Goal: Task Accomplishment & Management: Manage account settings

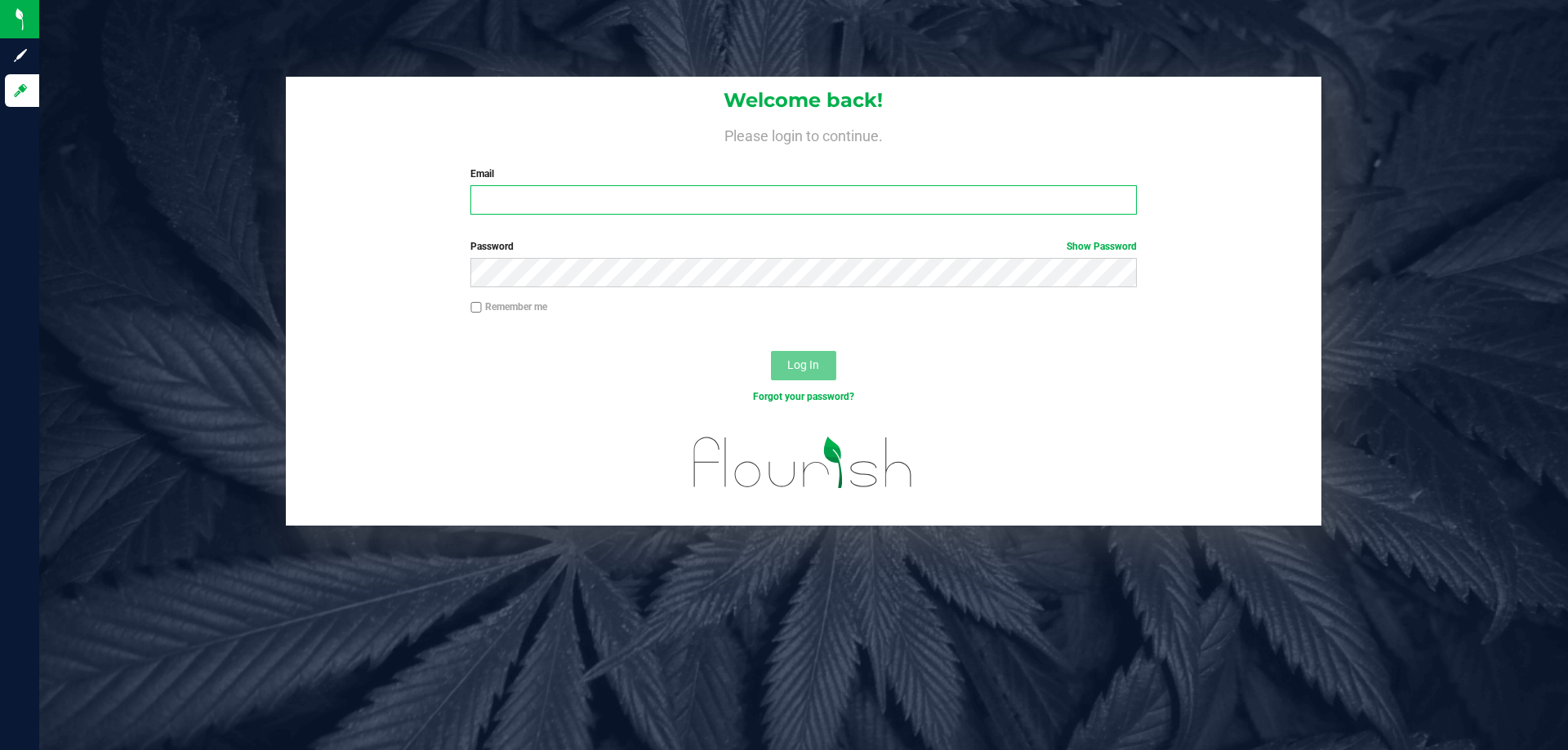
click at [597, 203] on input "Email" at bounding box center [803, 199] width 666 height 29
click at [1172, 444] on div at bounding box center [803, 473] width 1036 height 103
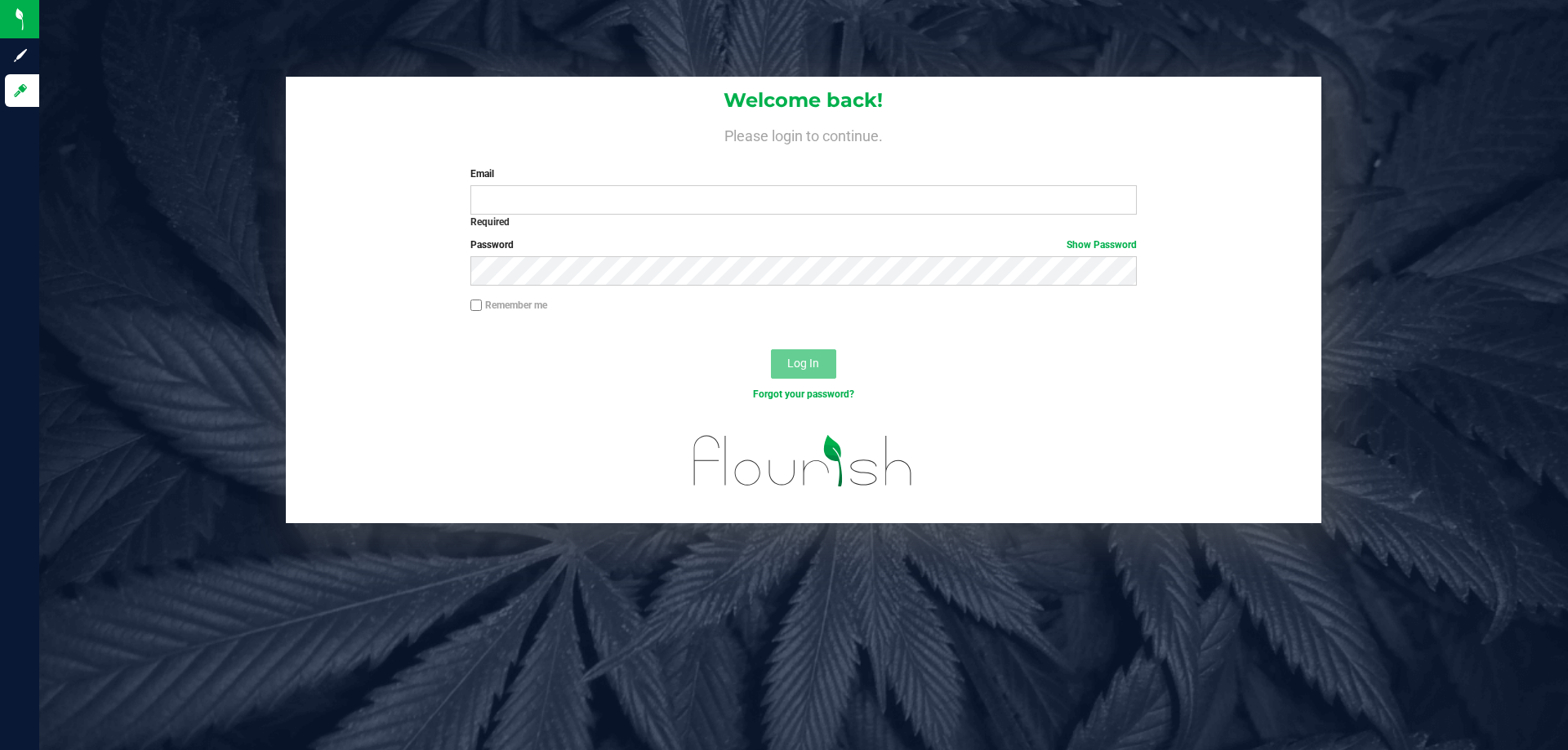
click at [1415, 73] on div "Welcome back! Please login to continue. Email Required Please format your email…" at bounding box center [803, 375] width 1529 height 750
click at [1042, 206] on input "Email" at bounding box center [803, 199] width 666 height 29
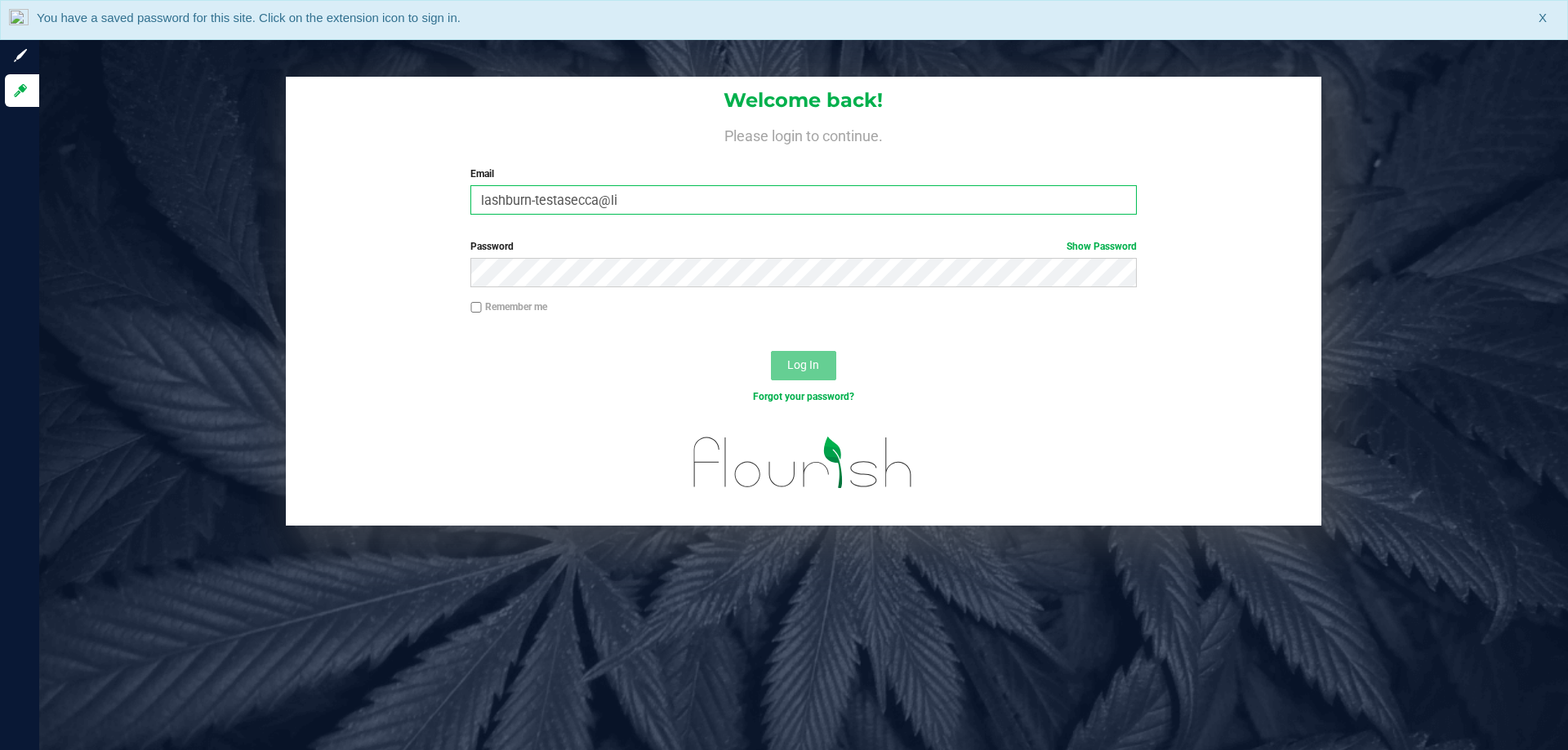
type input "lashburn-testasecca@liv"
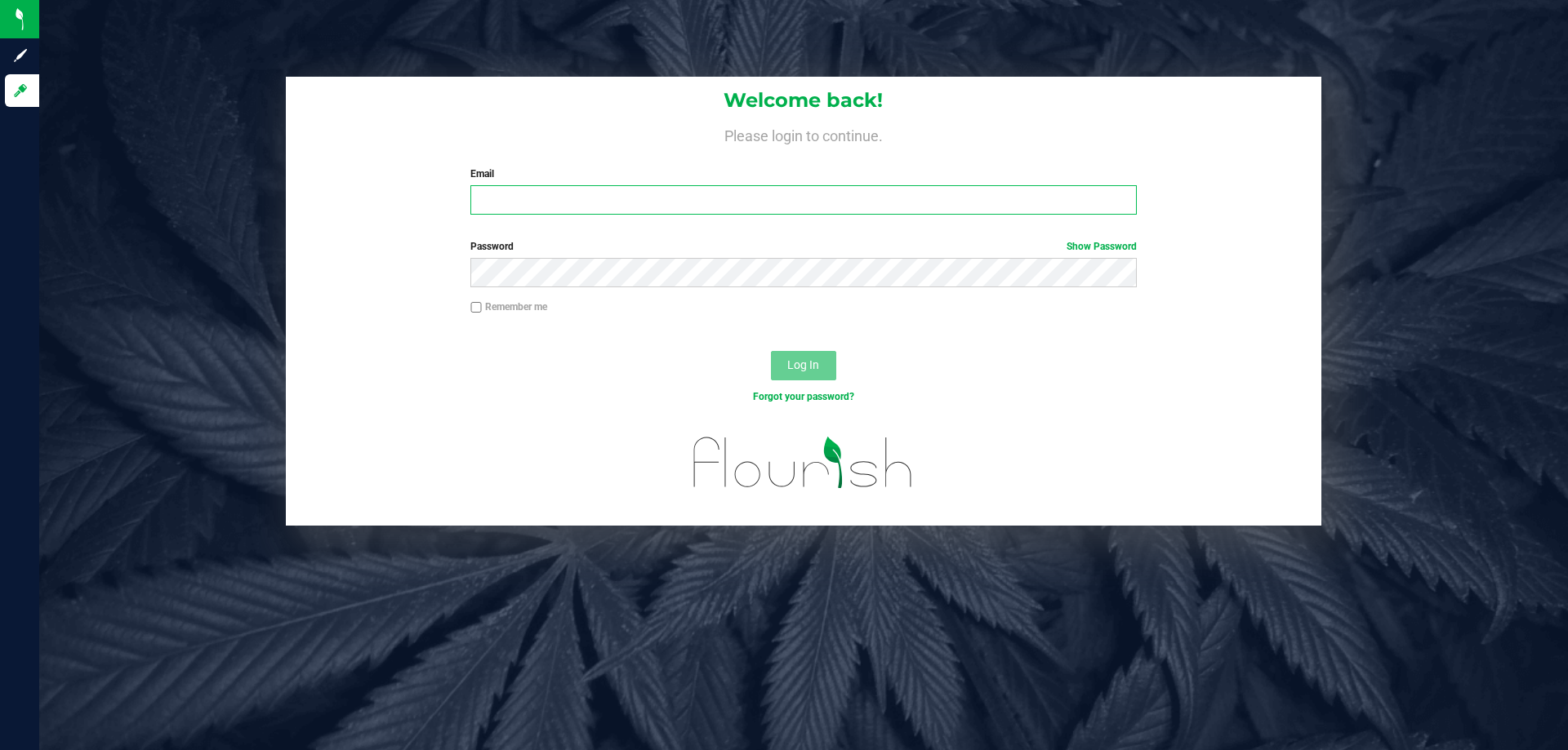
click at [576, 208] on input "Email" at bounding box center [803, 199] width 666 height 29
type input "[EMAIL_ADDRESS][DOMAIN_NAME]"
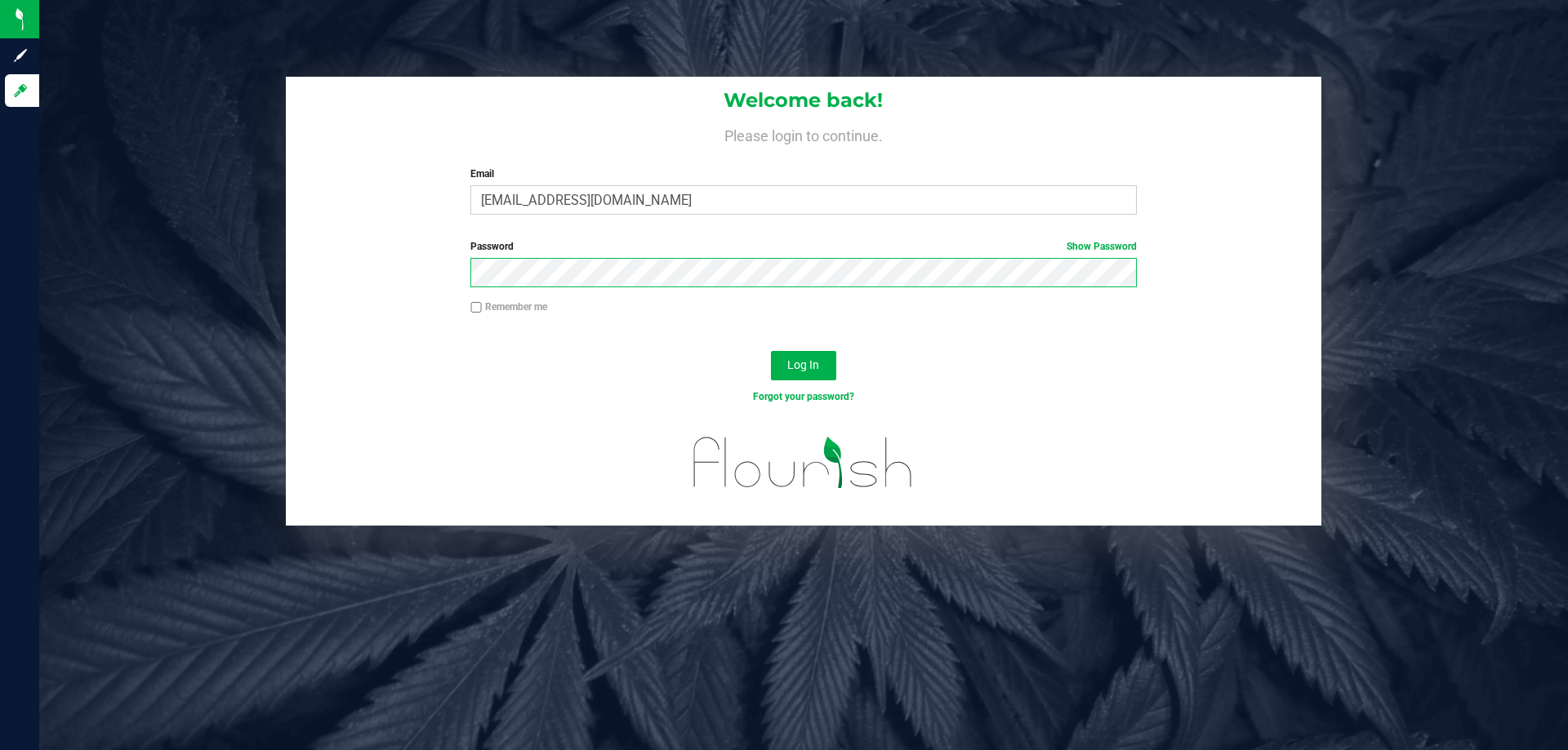
click at [771, 351] on button "Log In" at bounding box center [803, 366] width 66 height 29
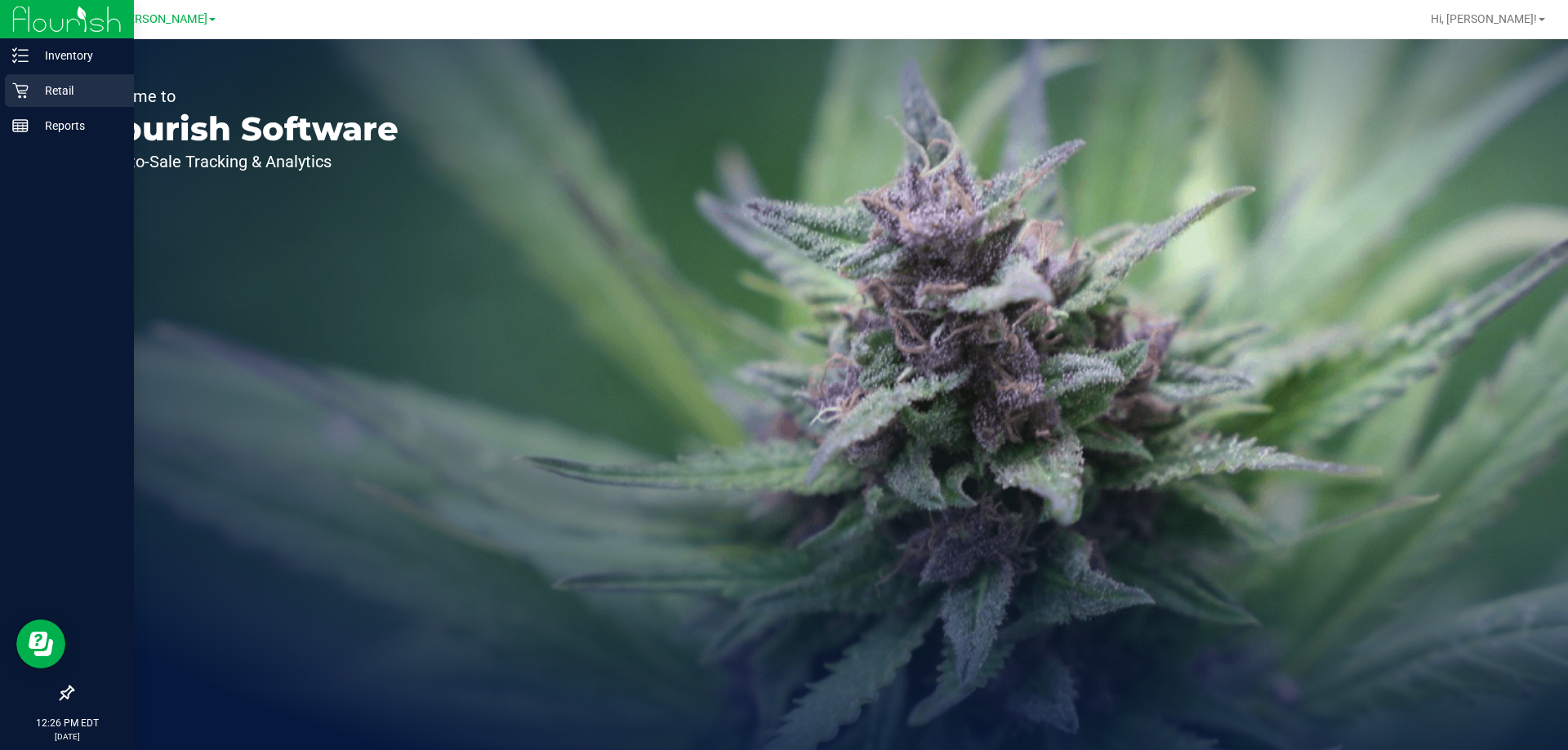
click at [74, 94] on p "Retail" at bounding box center [77, 90] width 98 height 20
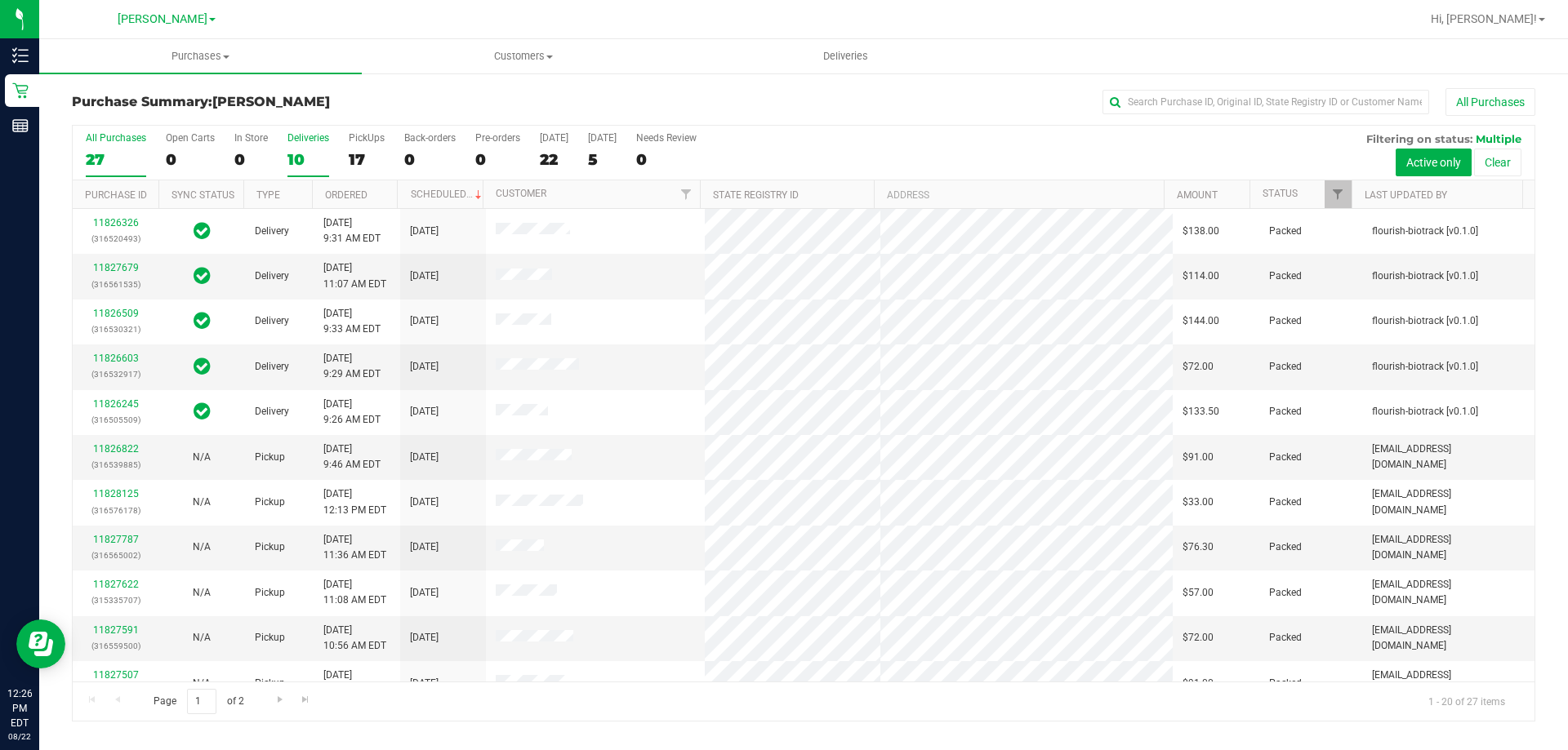
click at [308, 159] on div "10" at bounding box center [309, 159] width 42 height 19
click at [0, 0] on input "Deliveries 10" at bounding box center [0, 0] width 0 height 0
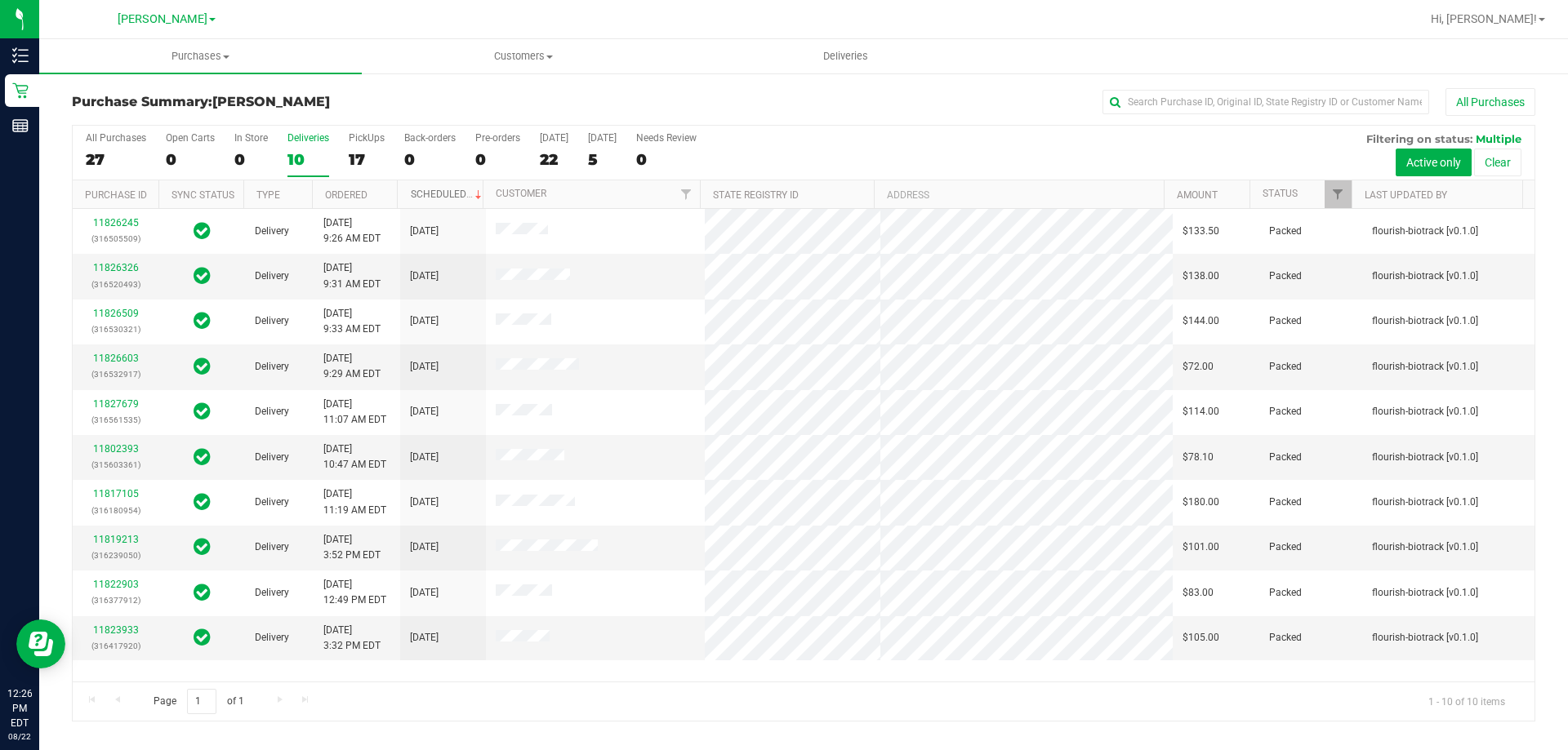
click at [451, 196] on link "Scheduled" at bounding box center [448, 195] width 74 height 11
click at [849, 50] on span "Deliveries" at bounding box center [846, 56] width 89 height 14
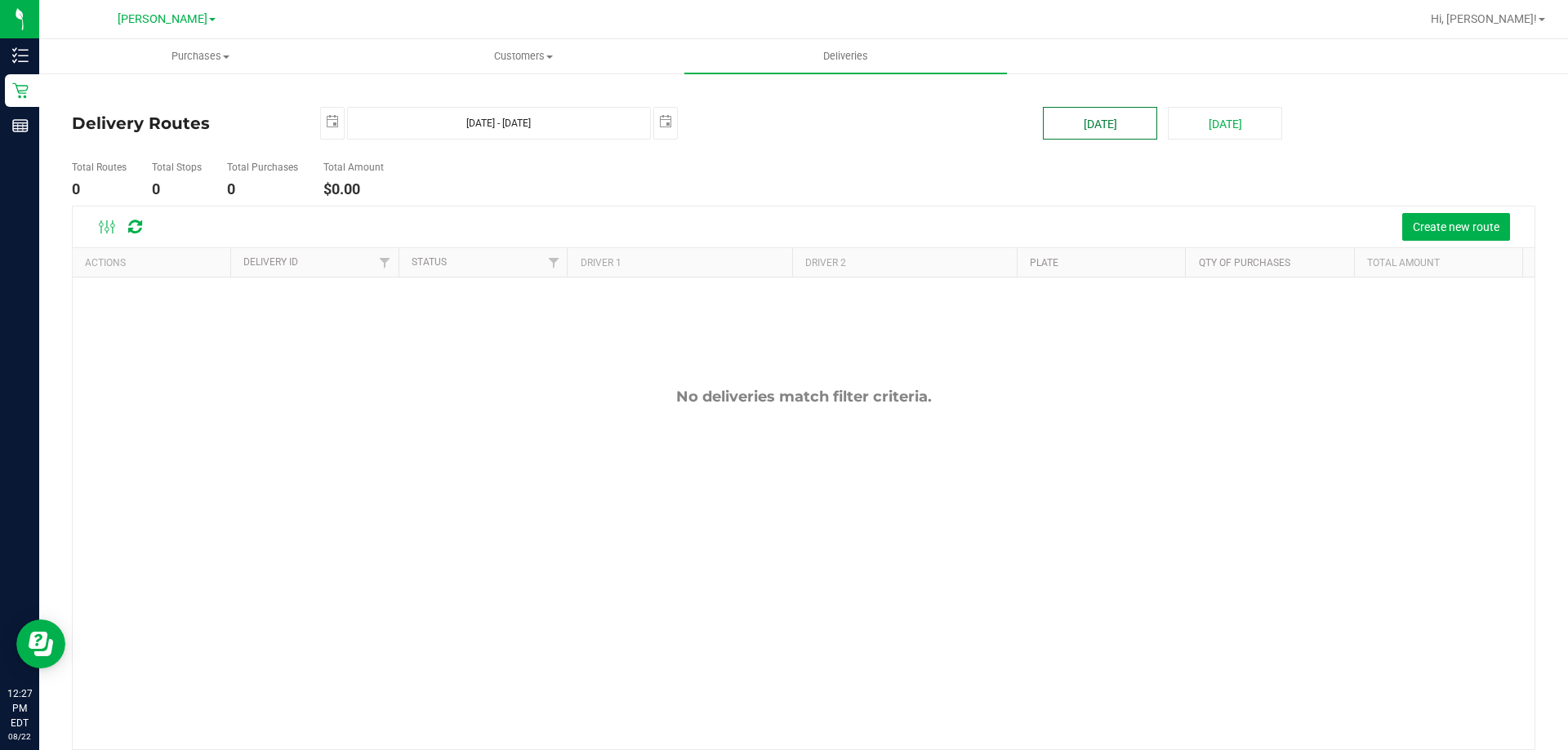
click at [1090, 122] on button "Today" at bounding box center [1100, 123] width 114 height 32
click at [1454, 235] on button "Create new route" at bounding box center [1457, 226] width 108 height 28
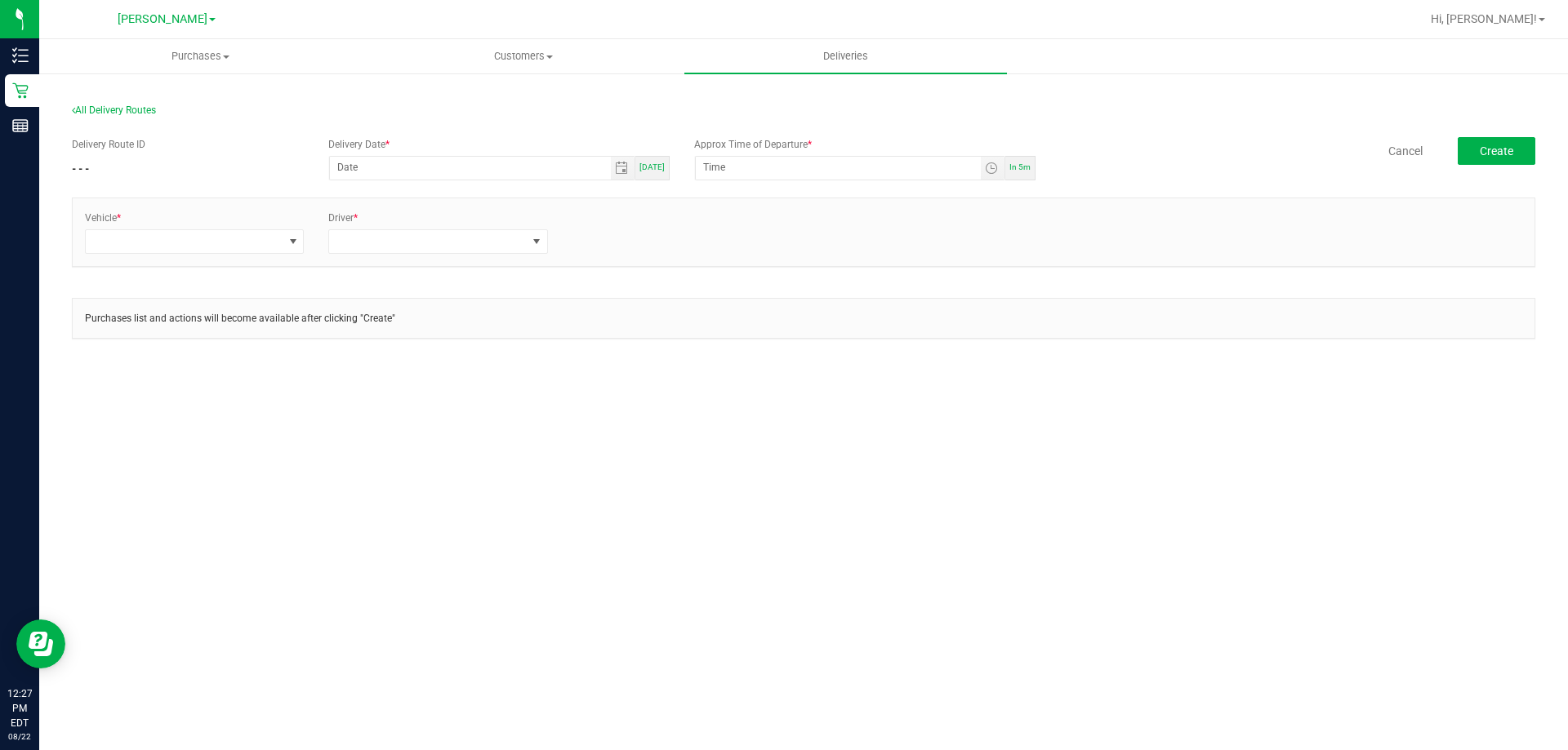
click at [650, 168] on span "Today" at bounding box center [652, 166] width 26 height 9
type input "[DATE]"
click at [995, 163] on span "Toggle time list" at bounding box center [992, 168] width 13 height 13
click at [727, 370] on li "1" at bounding box center [728, 372] width 39 height 22
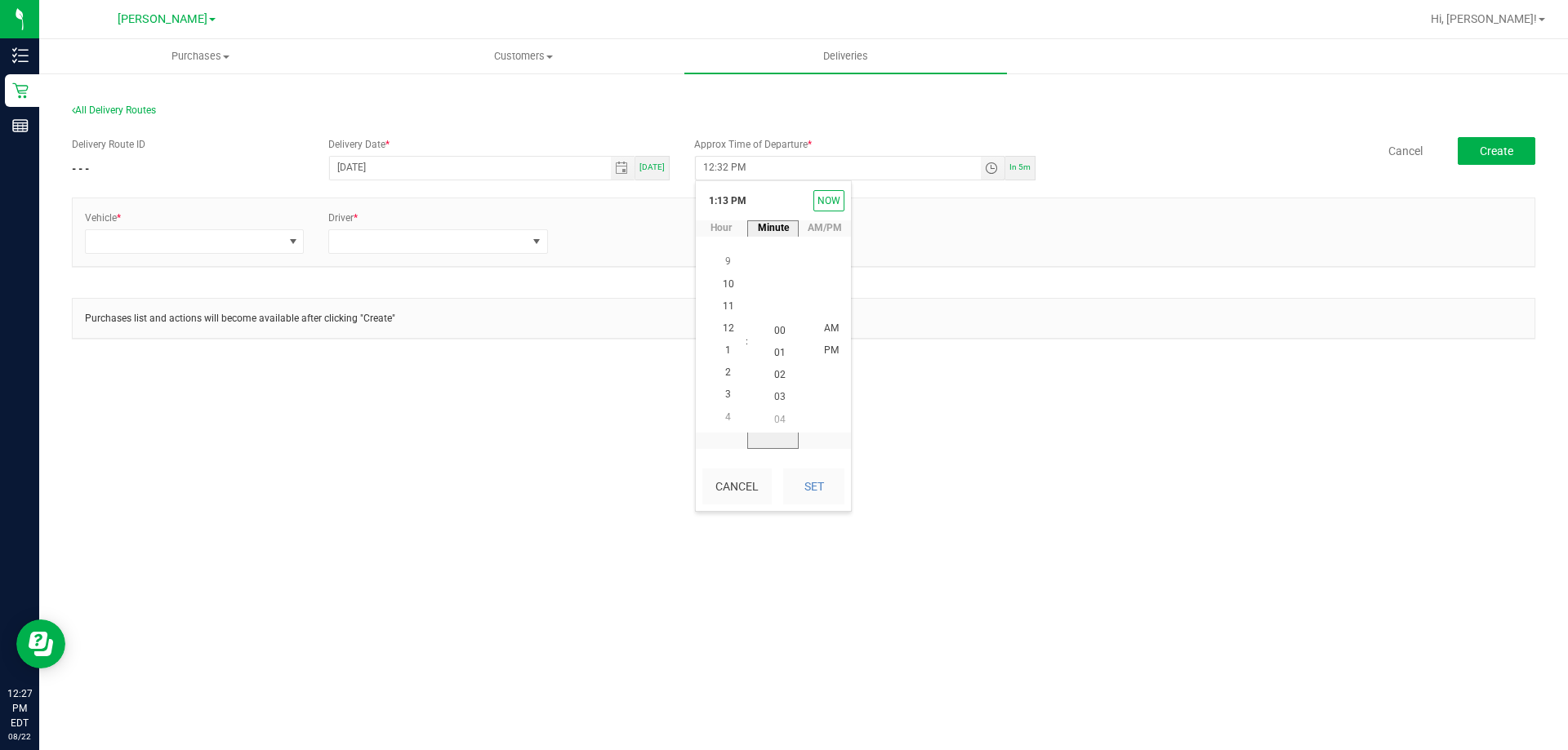
scroll to position [0, 0]
click at [831, 356] on span "PM" at bounding box center [831, 351] width 14 height 11
click at [835, 485] on button "Set" at bounding box center [814, 487] width 62 height 36
type input "1:00 PM"
click at [284, 231] on span at bounding box center [293, 242] width 21 height 23
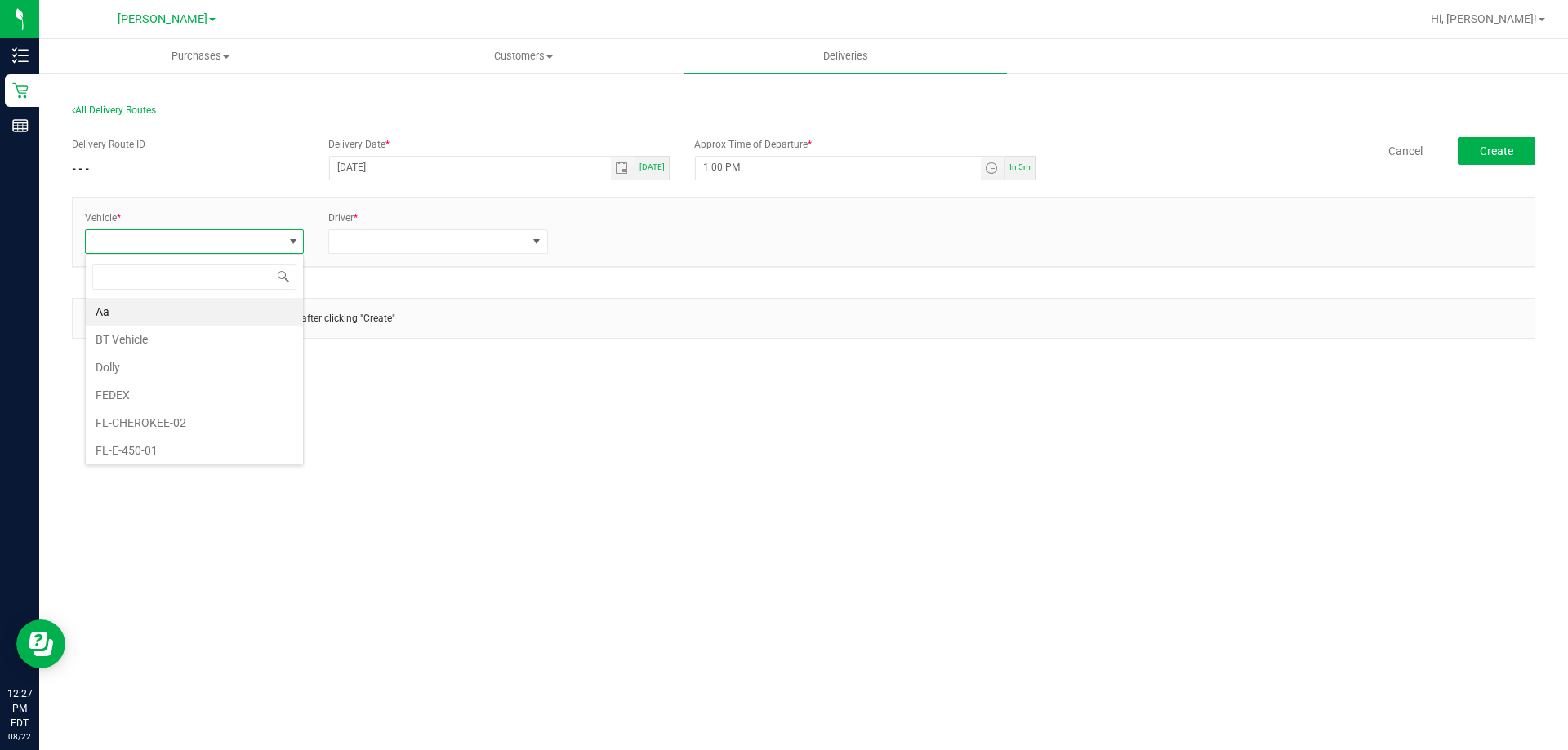
scroll to position [25, 219]
type input "esca"
click at [231, 341] on li "FL-ESCAPE-19" at bounding box center [194, 339] width 217 height 28
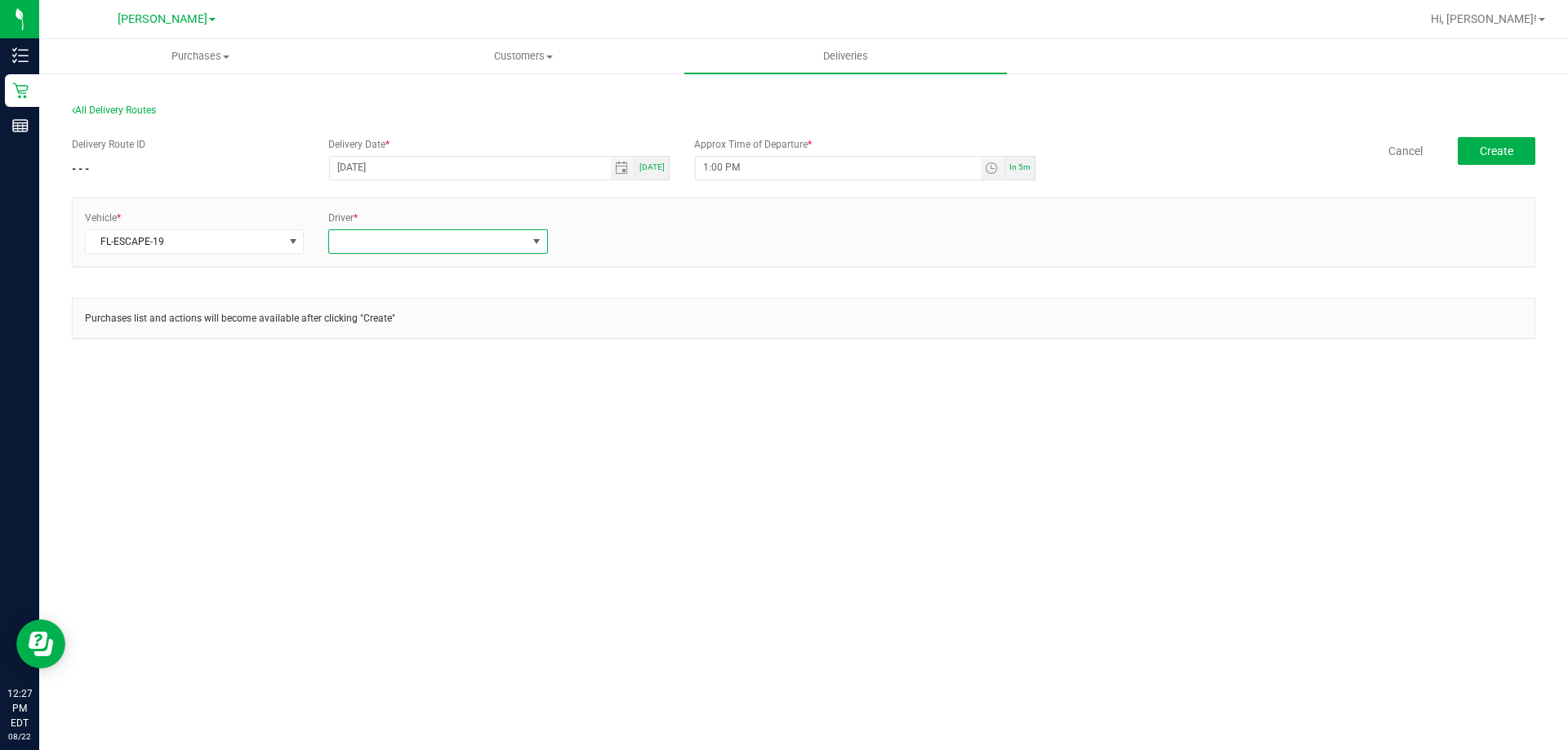
click at [349, 243] on span at bounding box center [427, 242] width 197 height 23
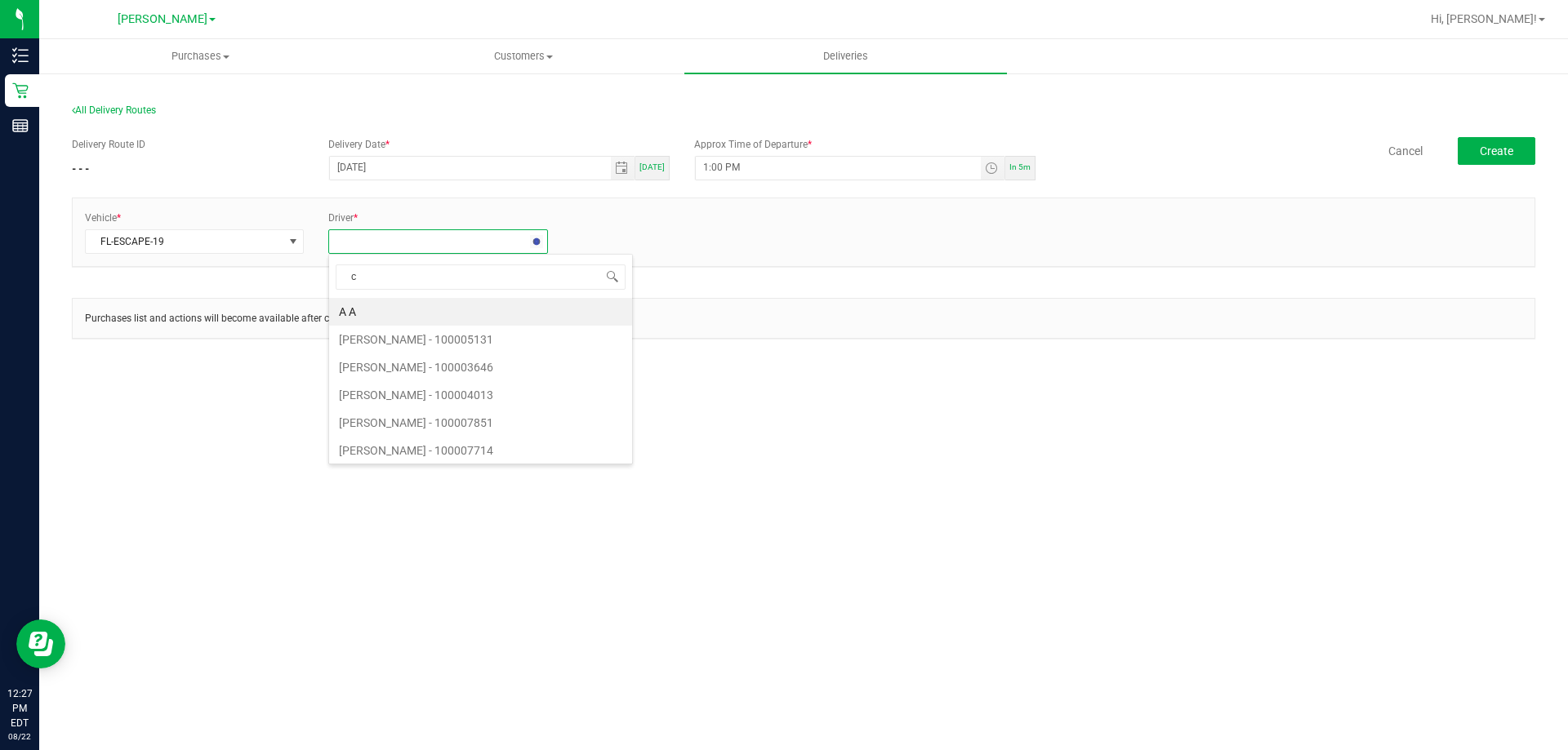
type input "ca"
click at [403, 342] on li "Caitlynn Brinkley - 100007658" at bounding box center [462, 339] width 264 height 28
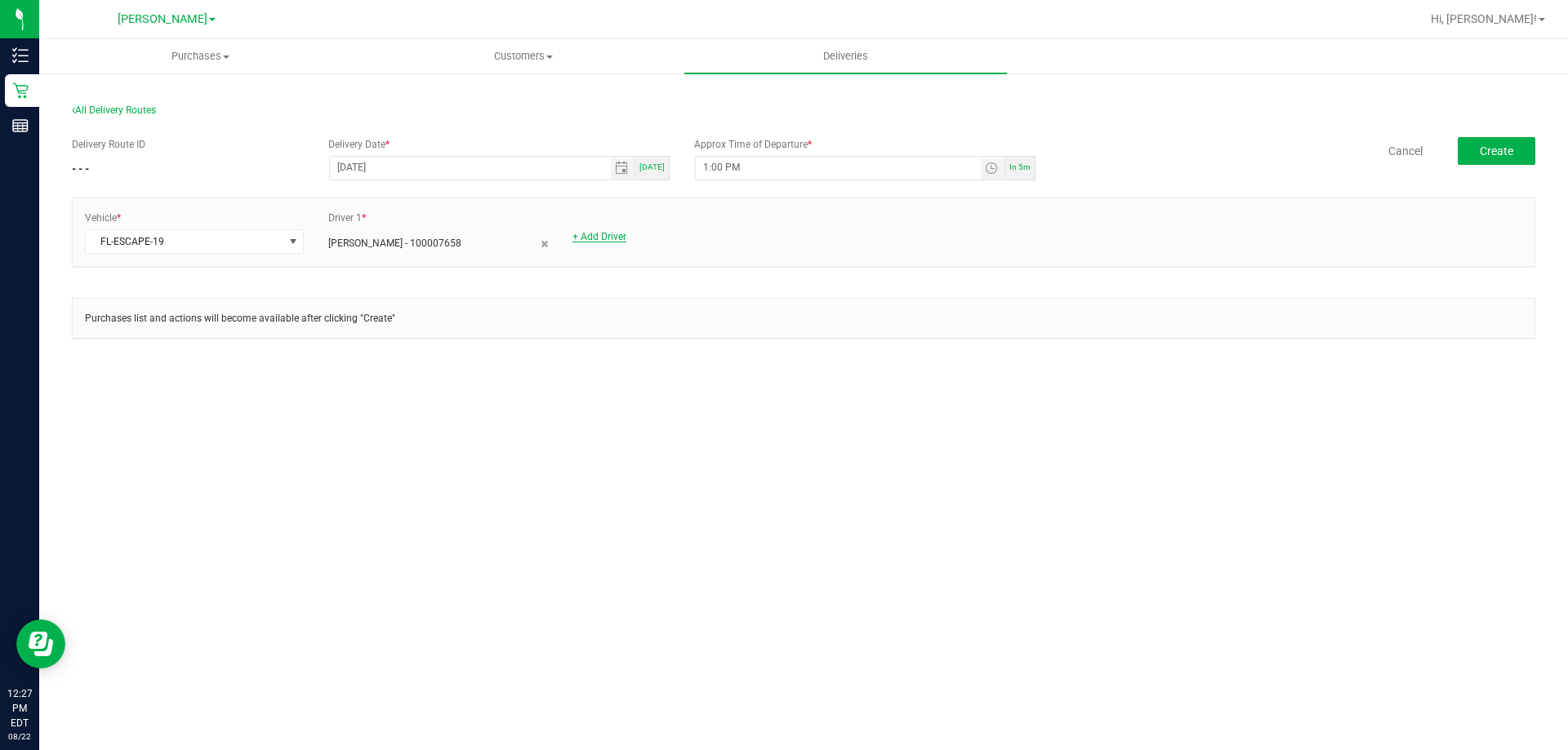
click at [597, 239] on link "+ Add Driver" at bounding box center [599, 236] width 54 height 11
click at [600, 247] on span at bounding box center [671, 242] width 197 height 23
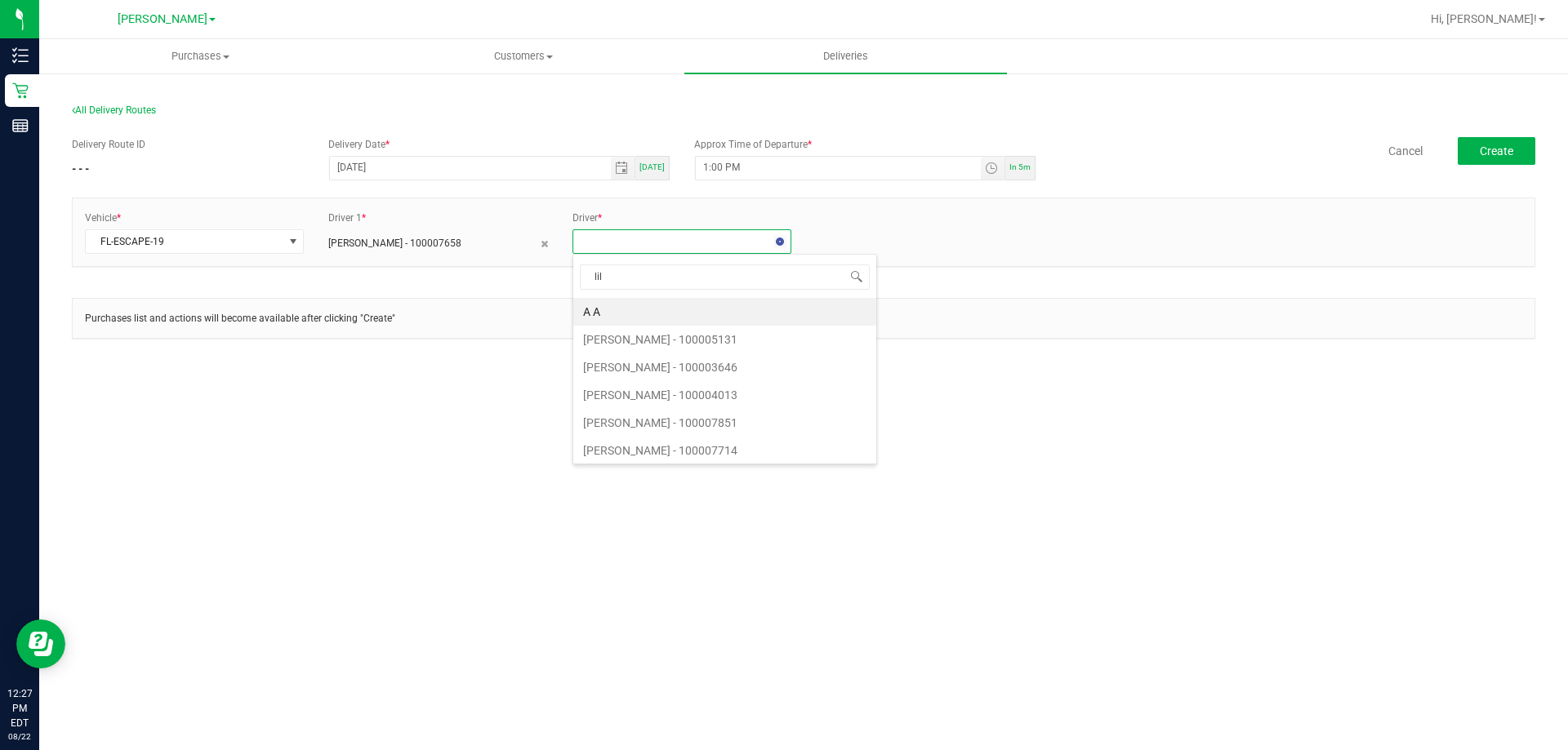
type input "lili"
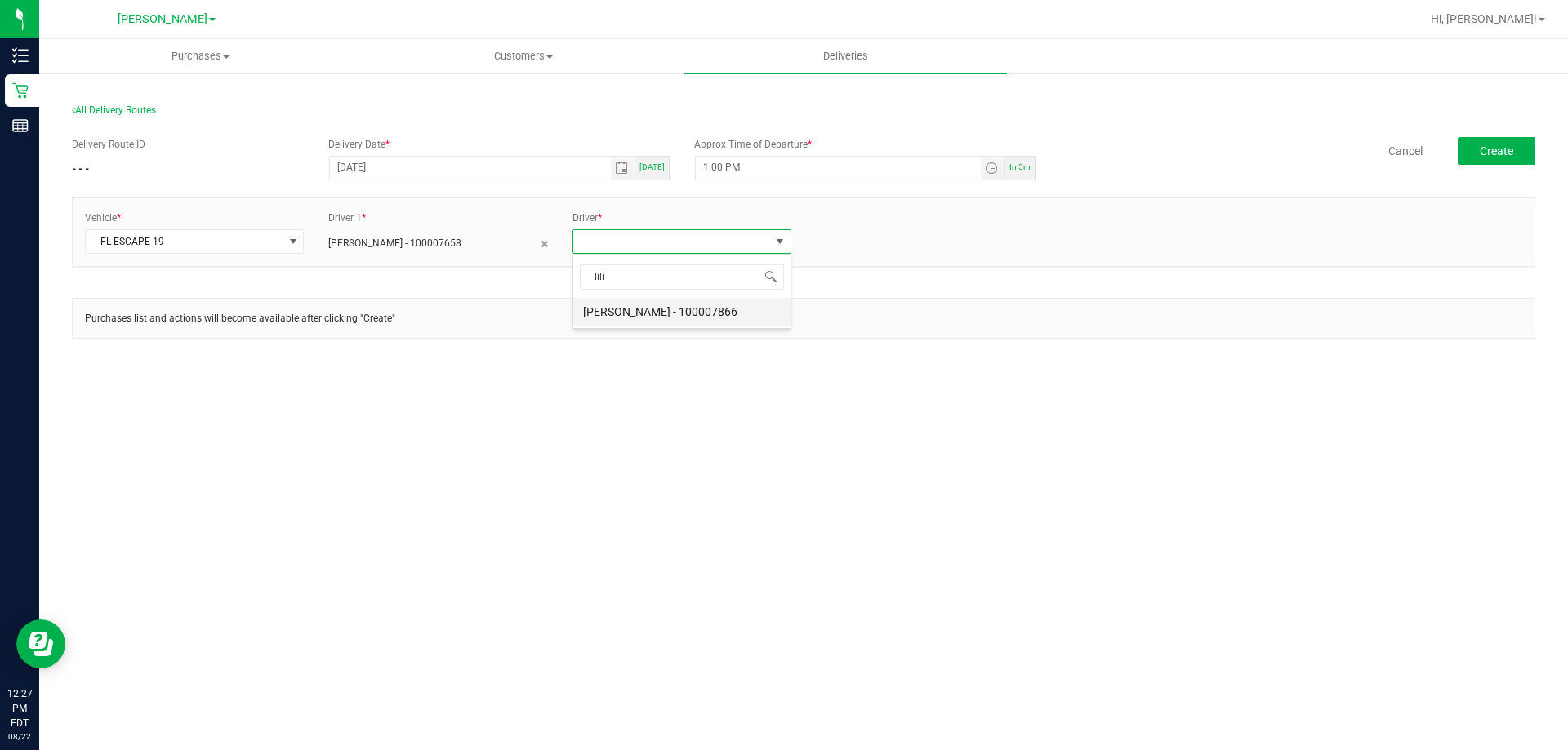
click at [676, 316] on li "Lilith Ashburn-Testasecca - 100007866" at bounding box center [682, 311] width 217 height 28
click at [1478, 156] on button "Create" at bounding box center [1497, 150] width 78 height 28
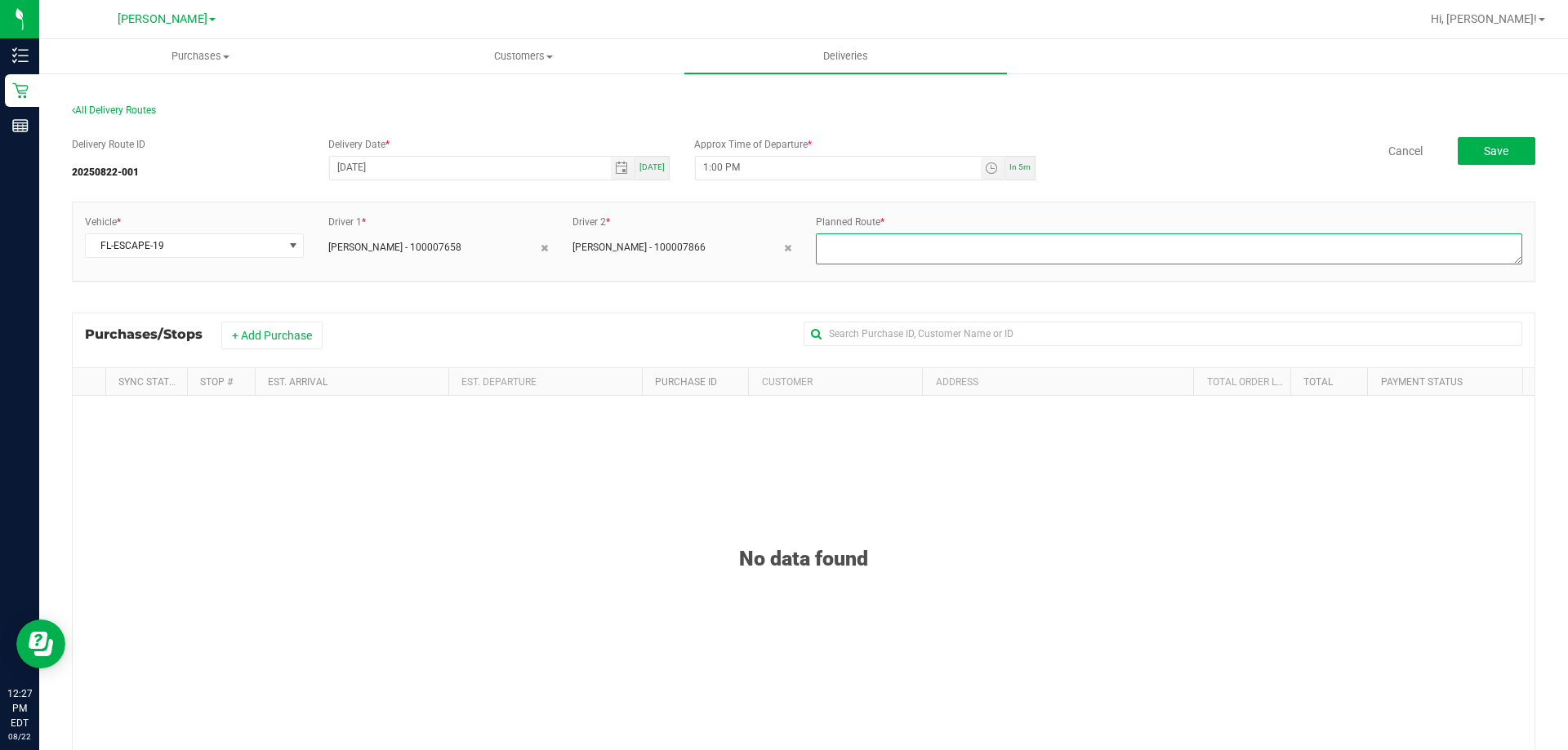
click at [981, 242] on textarea at bounding box center [1169, 249] width 707 height 31
type textarea "1-4"
click at [1071, 178] on div "Delivery Route ID 20250822-001 Delivery Date * 08/22/2025 Today Approx Time of …" at bounding box center [803, 161] width 1464 height 49
click at [278, 337] on button "+ Add Purchase" at bounding box center [272, 335] width 102 height 28
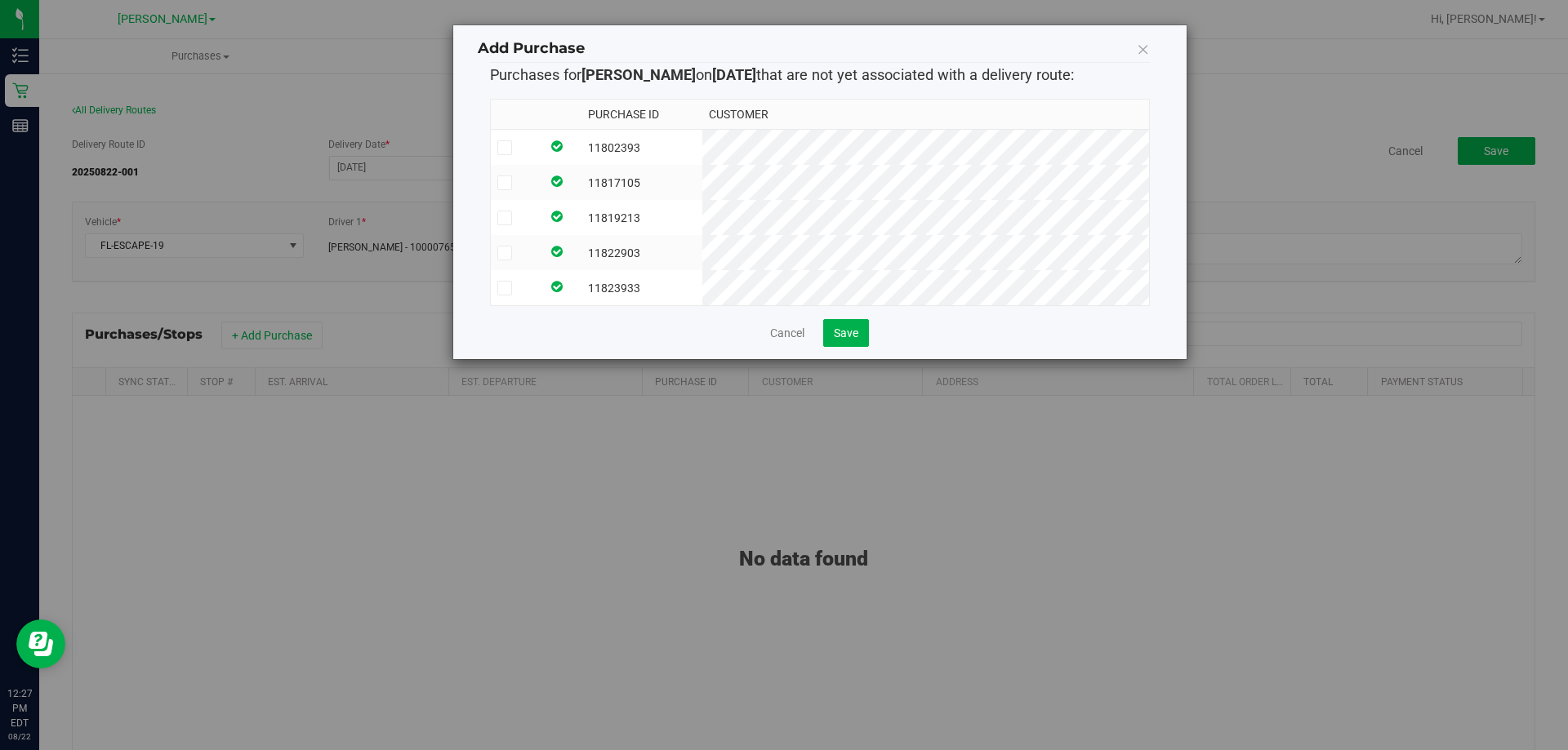
click at [501, 281] on span at bounding box center [504, 288] width 14 height 14
click at [0, 0] on input "checkbox" at bounding box center [0, 0] width 0 height 0
click at [509, 253] on icon at bounding box center [503, 253] width 10 height 0
click at [0, 0] on input "checkbox" at bounding box center [0, 0] width 0 height 0
drag, startPoint x: 511, startPoint y: 217, endPoint x: 511, endPoint y: 190, distance: 27.0
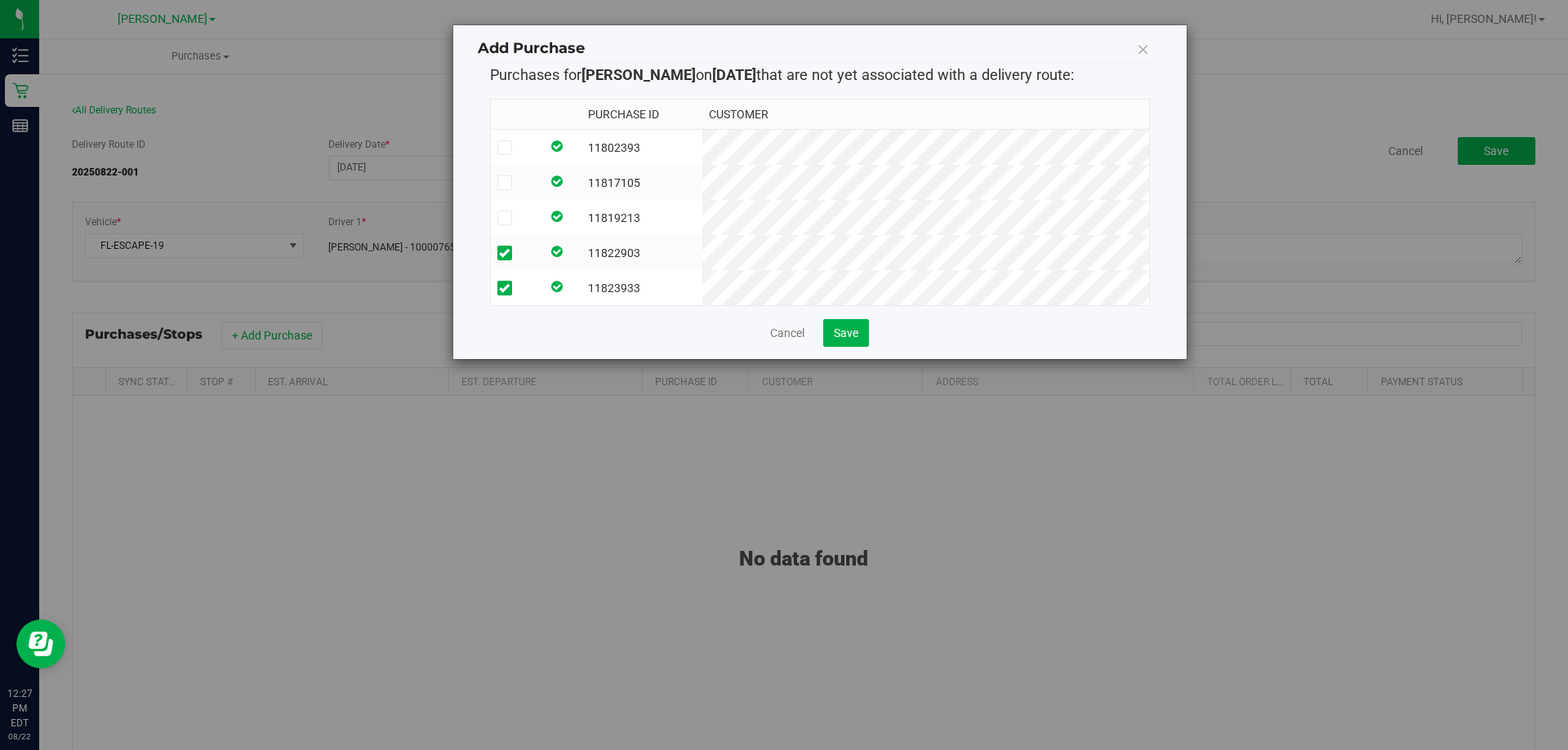
click at [511, 216] on span at bounding box center [504, 217] width 14 height 14
click at [0, 0] on input "checkbox" at bounding box center [0, 0] width 0 height 0
click at [511, 189] on span at bounding box center [504, 182] width 14 height 14
click at [0, 0] on input "checkbox" at bounding box center [0, 0] width 0 height 0
click at [509, 156] on td at bounding box center [516, 148] width 50 height 36
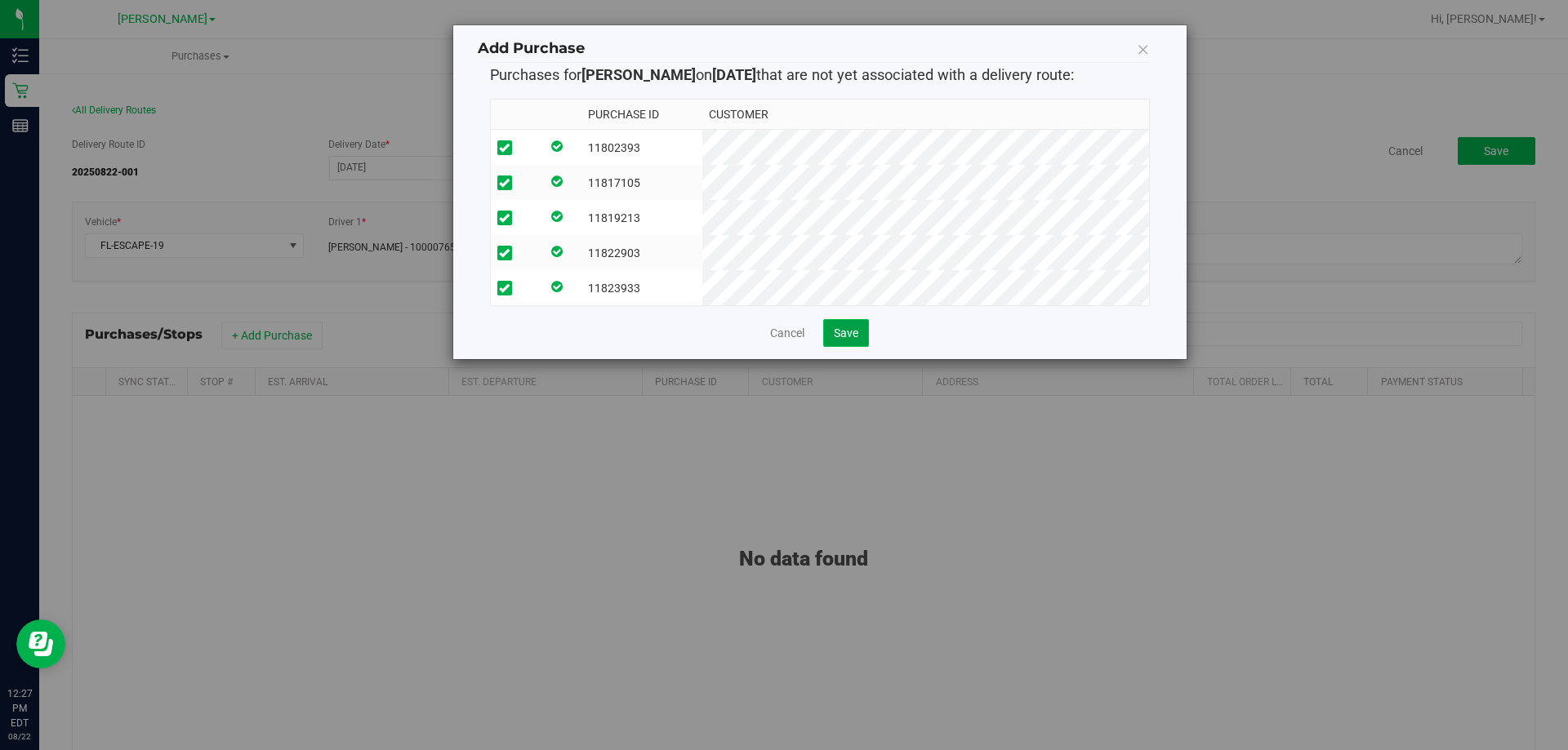
click at [853, 340] on span "Save" at bounding box center [846, 333] width 25 height 13
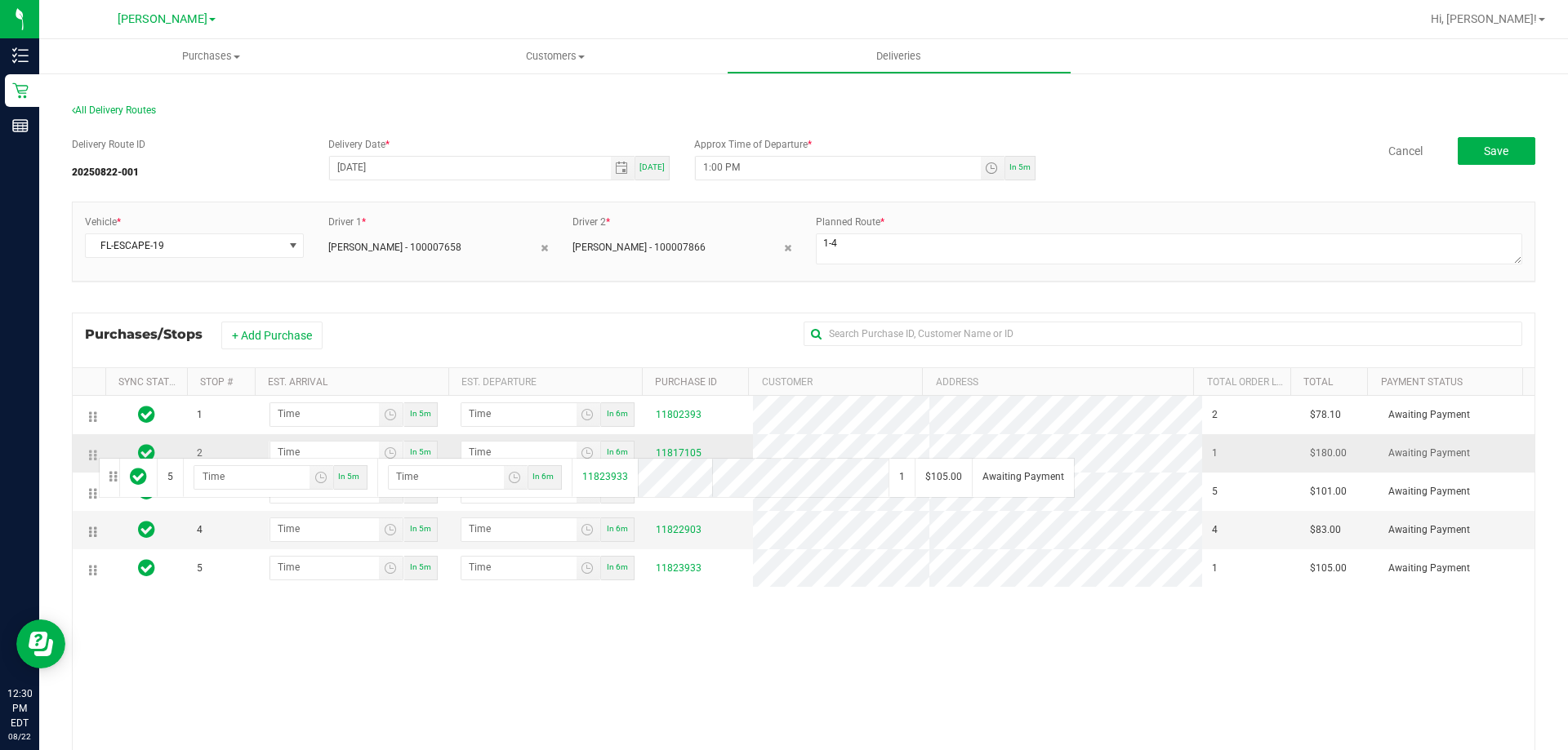
drag, startPoint x: 93, startPoint y: 570, endPoint x: 96, endPoint y: 457, distance: 113.0
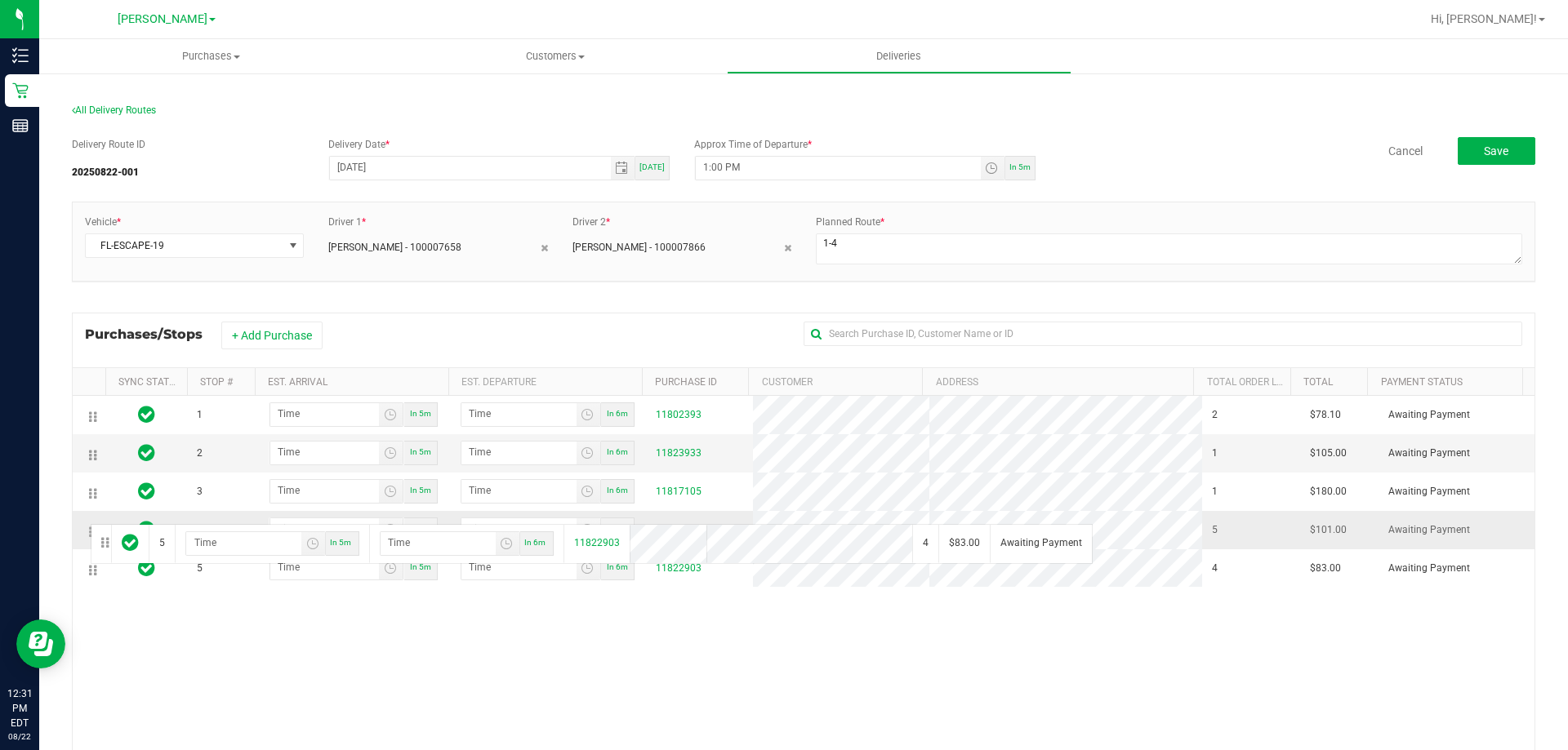
drag, startPoint x: 92, startPoint y: 568, endPoint x: 88, endPoint y: 522, distance: 46.2
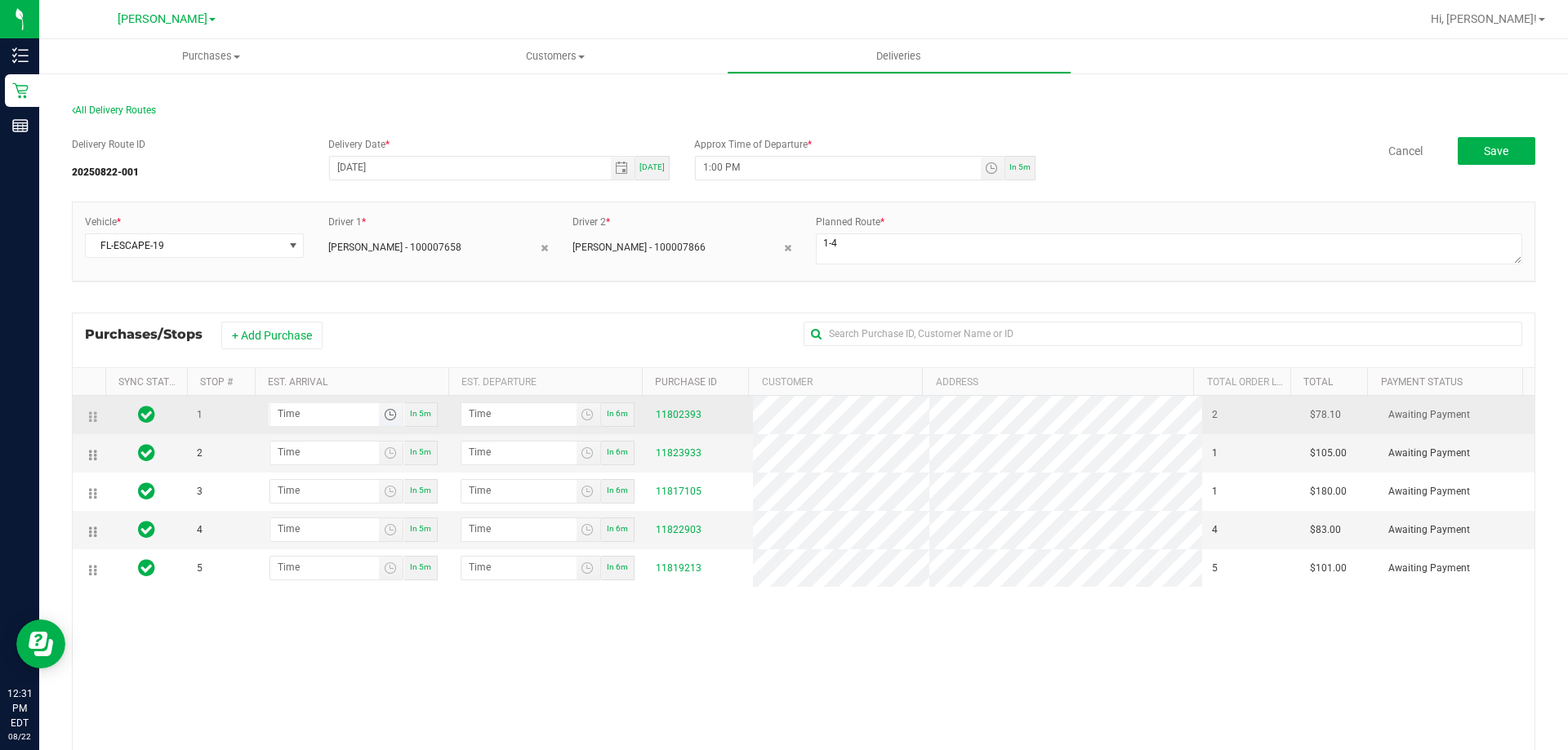
click at [387, 420] on span "Toggle time list" at bounding box center [390, 415] width 13 height 13
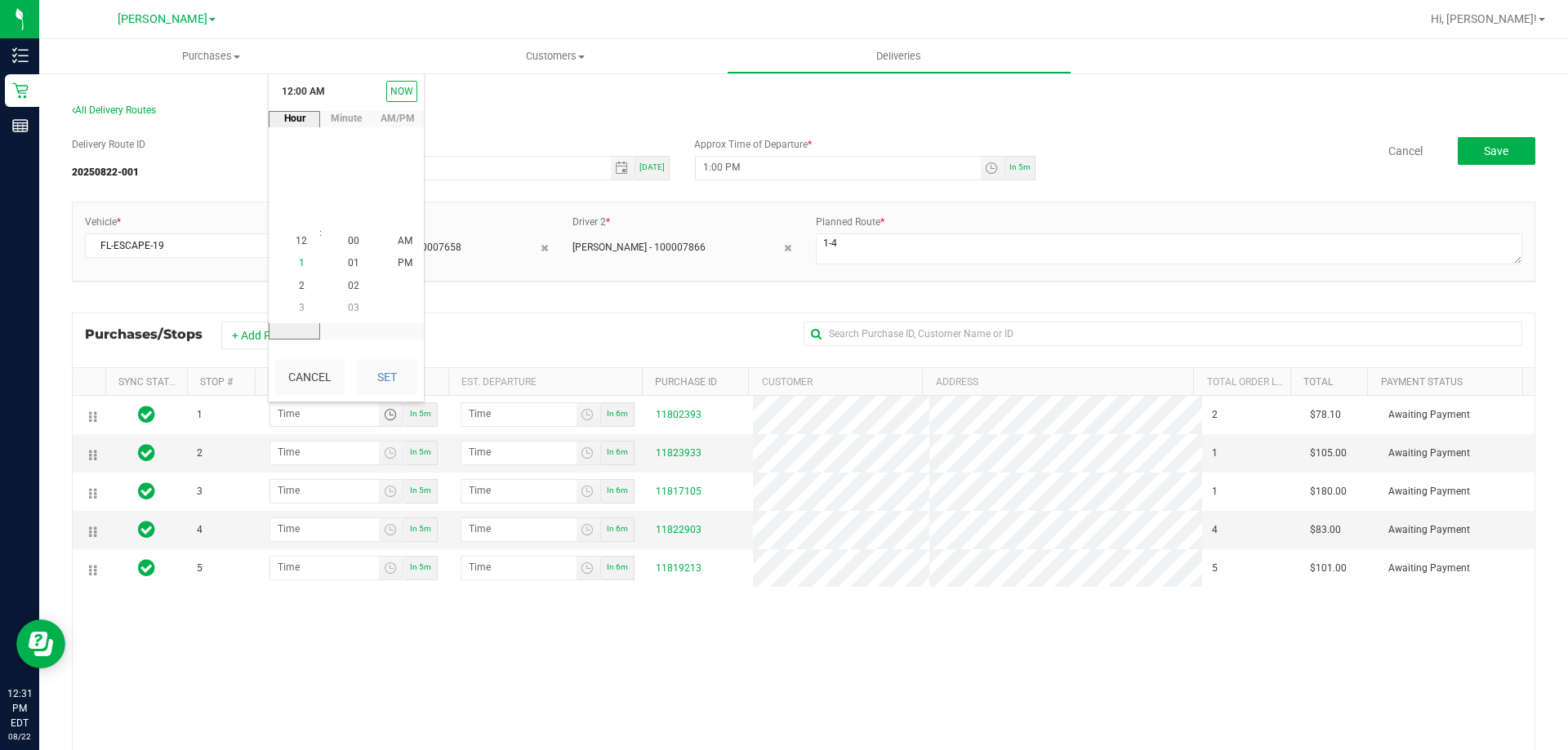
click at [296, 272] on li "1" at bounding box center [301, 264] width 39 height 22
click at [358, 223] on li "30" at bounding box center [353, 218] width 39 height 22
click at [390, 260] on li "PM" at bounding box center [405, 264] width 39 height 22
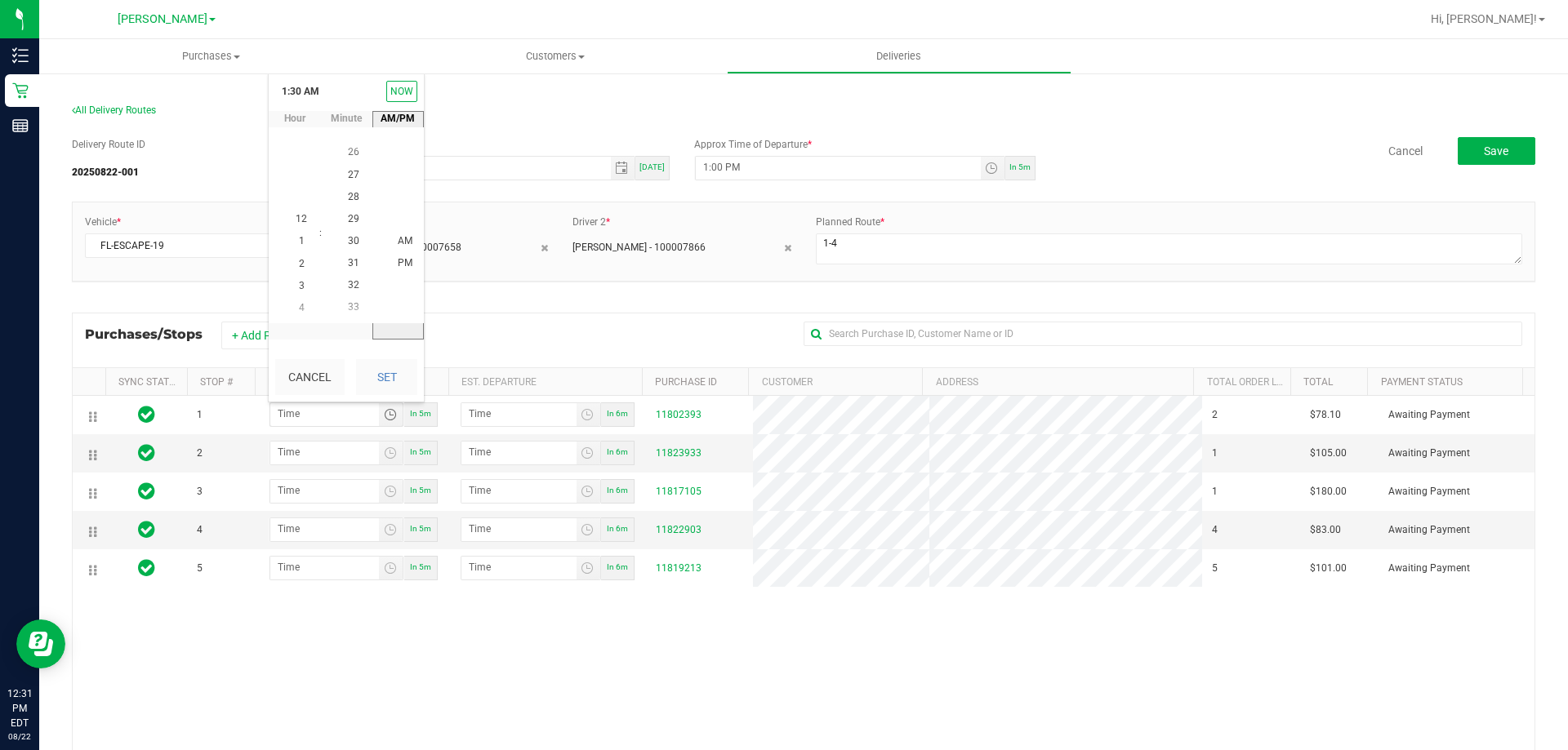
scroll to position [22, 0]
click at [394, 392] on button "Set" at bounding box center [387, 377] width 62 height 36
type input "1:30 PM"
type input "1:31 PM"
click at [387, 451] on span "Toggle time list" at bounding box center [390, 453] width 13 height 13
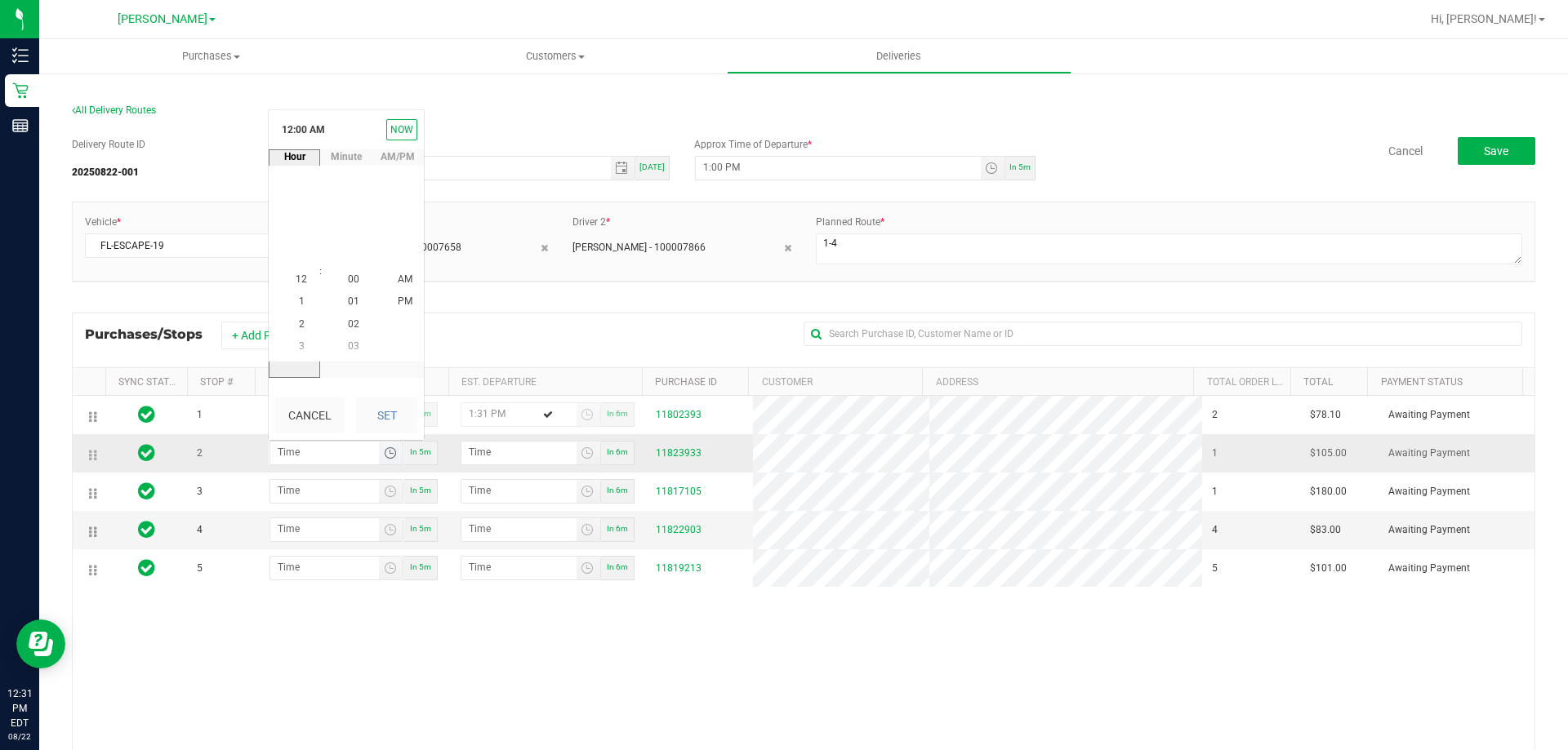
scroll to position [0, 0]
click at [304, 322] on li "2" at bounding box center [301, 324] width 39 height 22
click at [349, 289] on li "00" at bounding box center [353, 280] width 39 height 22
click at [400, 310] on li "PM" at bounding box center [405, 302] width 39 height 22
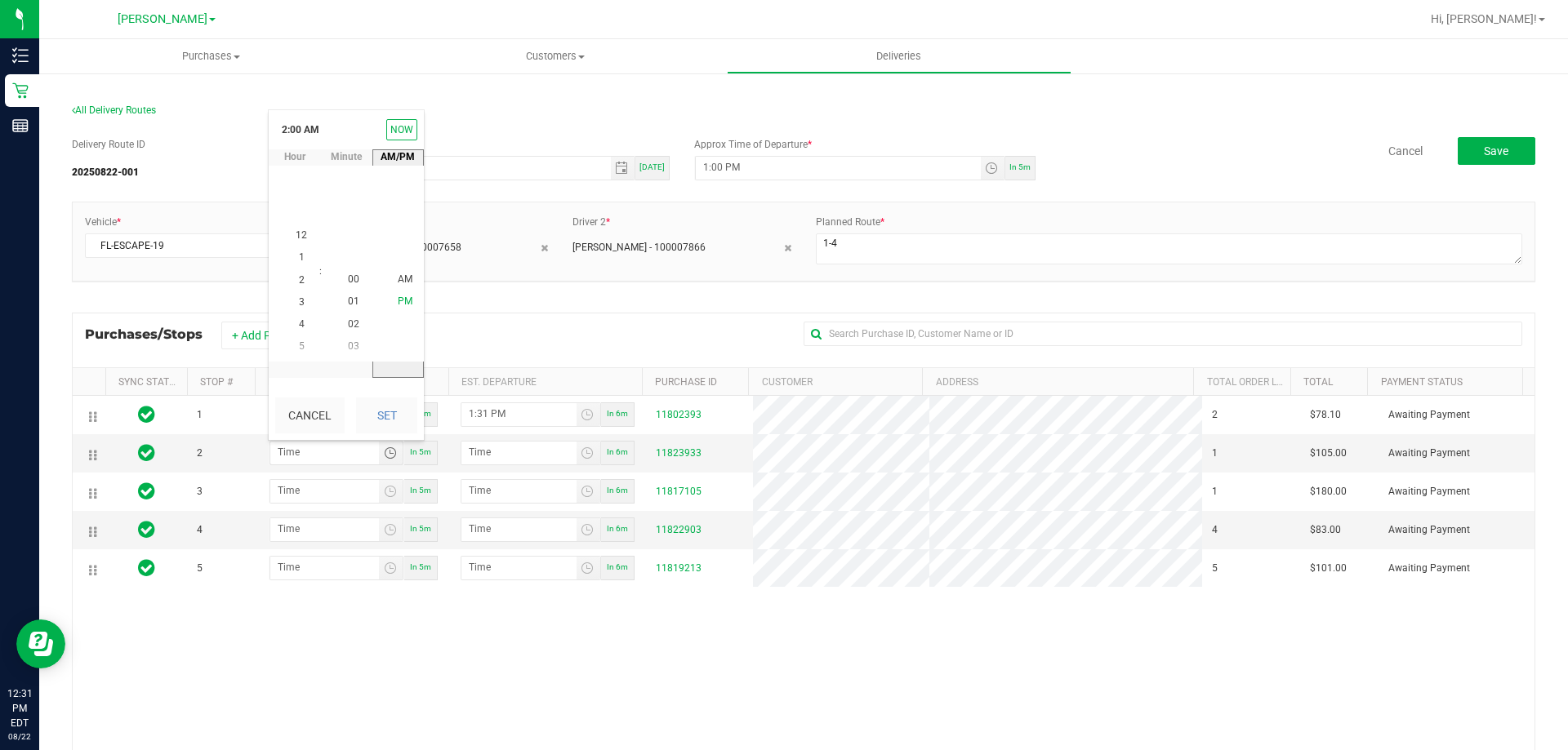
scroll to position [22, 0]
click at [398, 396] on div "Cancel Set" at bounding box center [346, 416] width 155 height 49
click at [398, 414] on button "Set" at bounding box center [387, 416] width 62 height 36
type input "2:00 PM"
type input "2:01 PM"
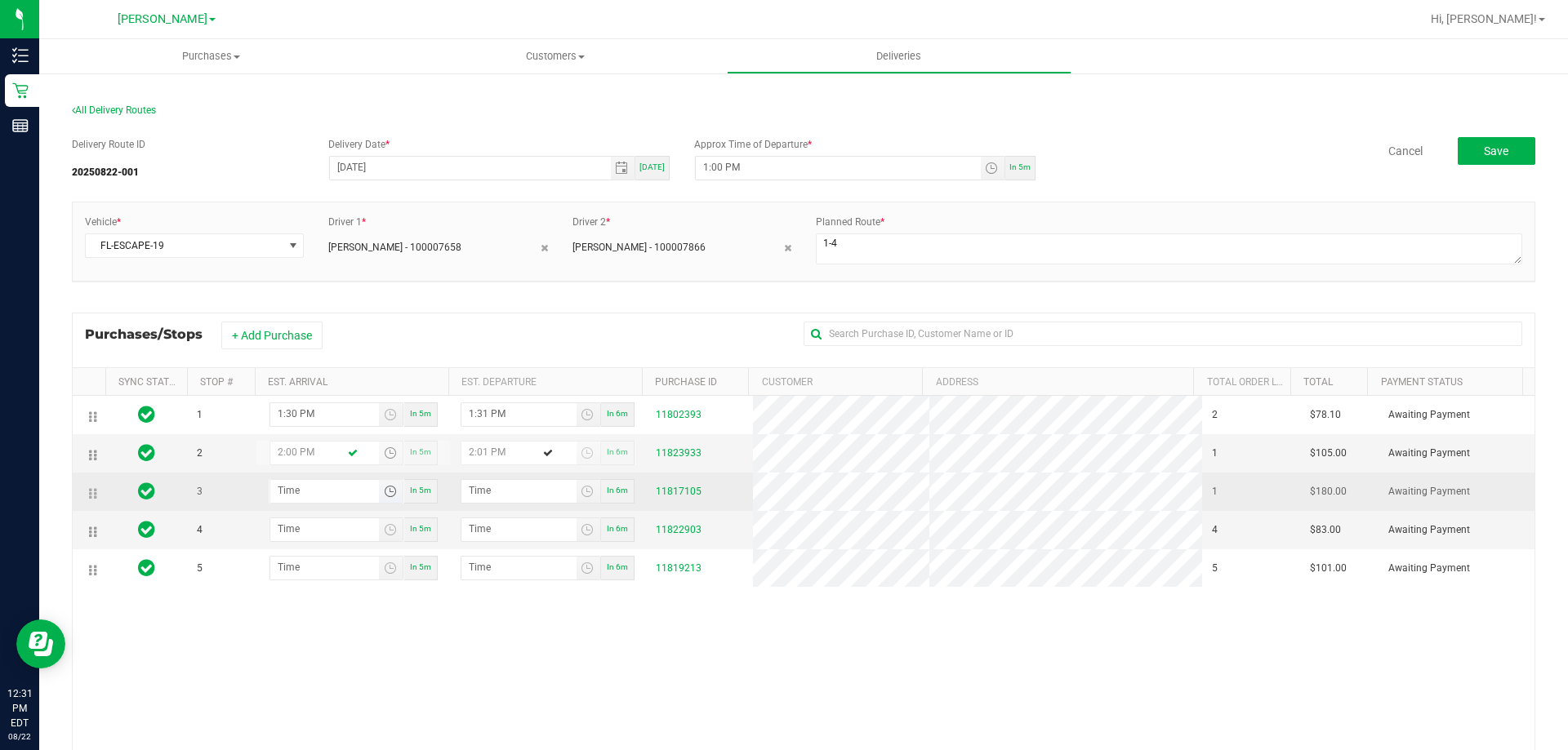
click at [384, 492] on span "Toggle time list" at bounding box center [390, 492] width 13 height 13
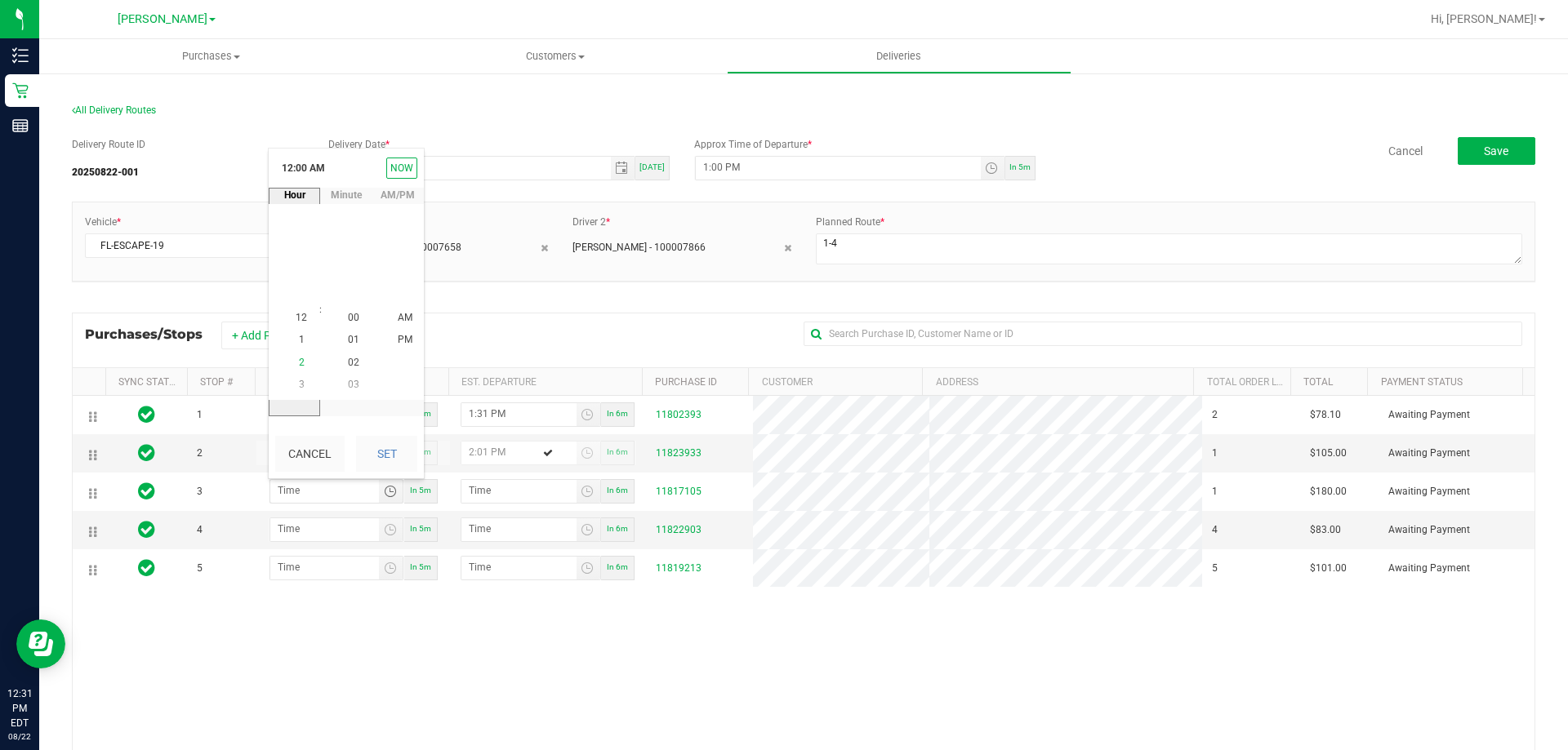
click at [299, 362] on span "2" at bounding box center [302, 363] width 6 height 11
click at [348, 322] on span "30" at bounding box center [353, 318] width 11 height 11
click at [387, 335] on li "PM" at bounding box center [405, 340] width 39 height 22
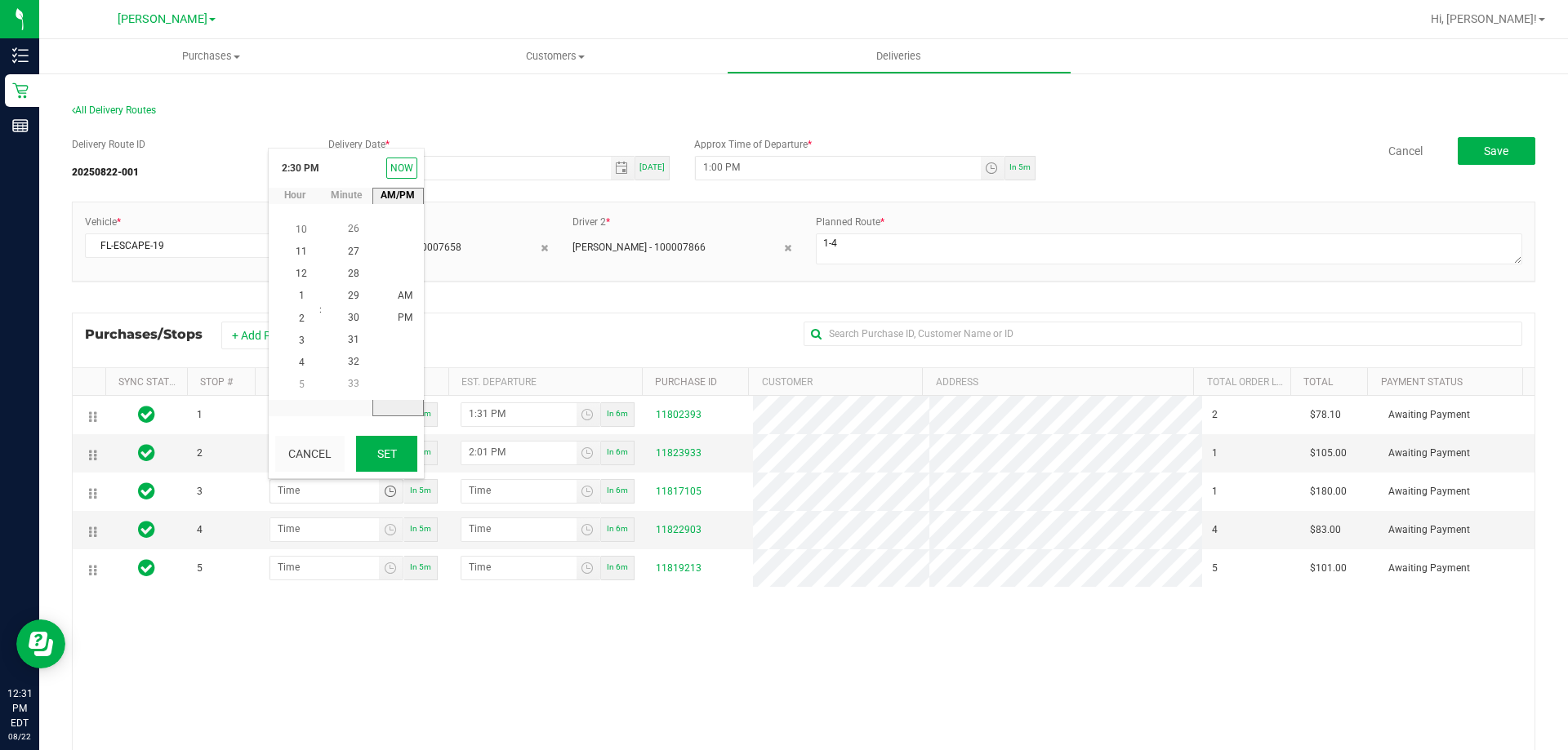
click at [396, 438] on button "Set" at bounding box center [387, 454] width 62 height 36
type input "2:30 PM"
type input "2:31 PM"
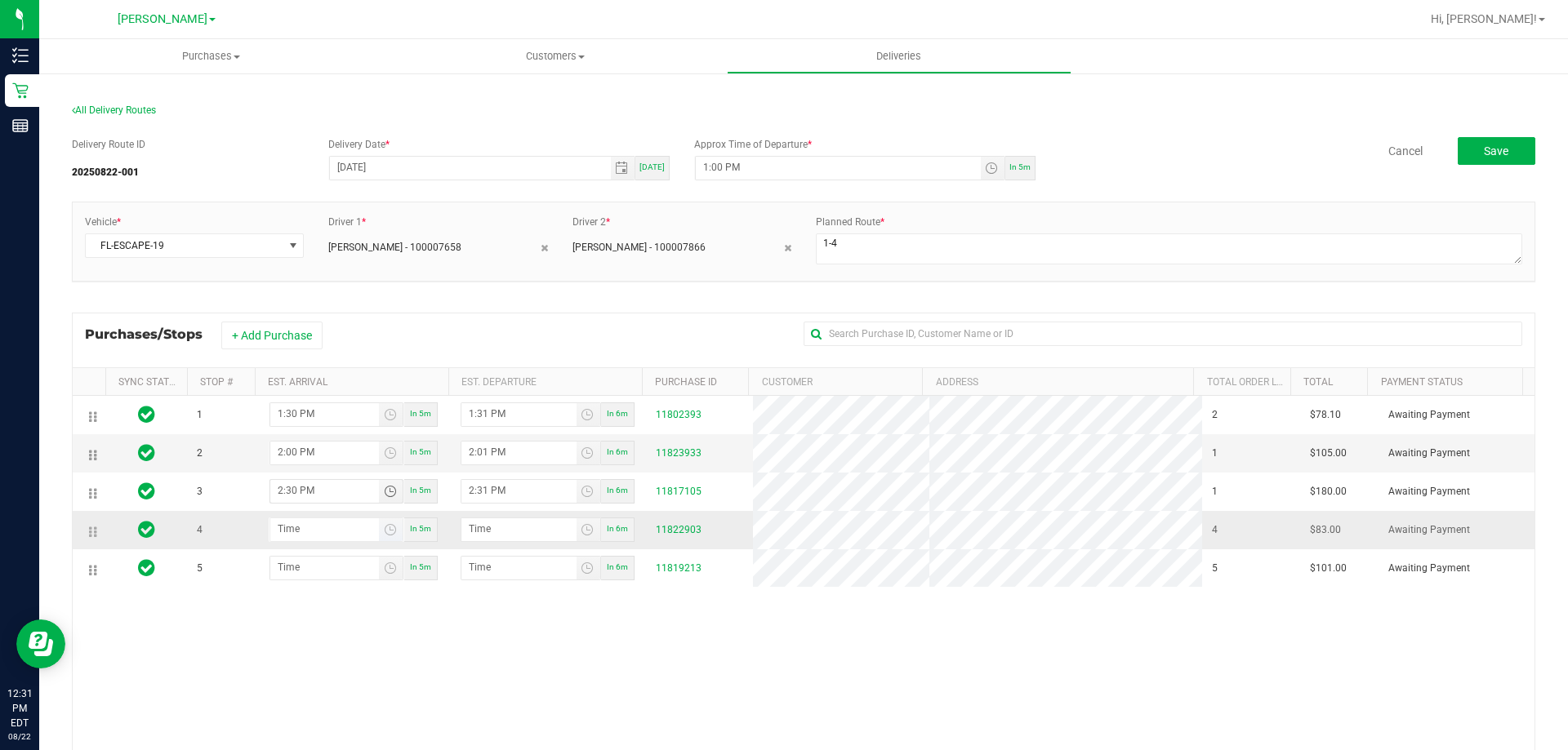
click at [392, 527] on span "Toggle time list" at bounding box center [390, 530] width 24 height 23
click at [299, 422] on span "3" at bounding box center [302, 422] width 6 height 11
click at [334, 351] on li "00" at bounding box center [353, 357] width 39 height 22
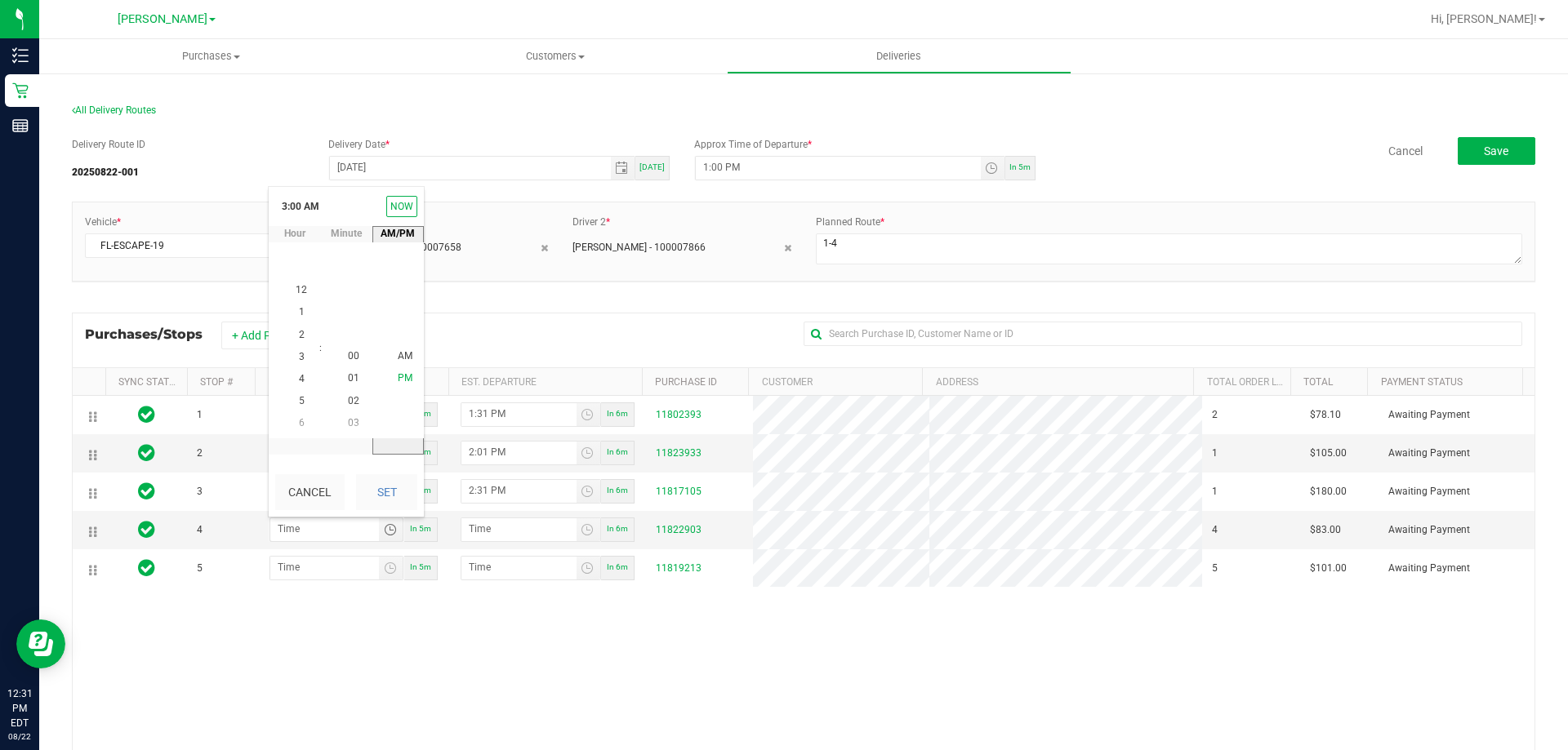
click at [402, 385] on li "PM" at bounding box center [405, 379] width 39 height 22
click at [405, 487] on button "Set" at bounding box center [387, 493] width 62 height 36
type input "3:00 PM"
type input "3:01 PM"
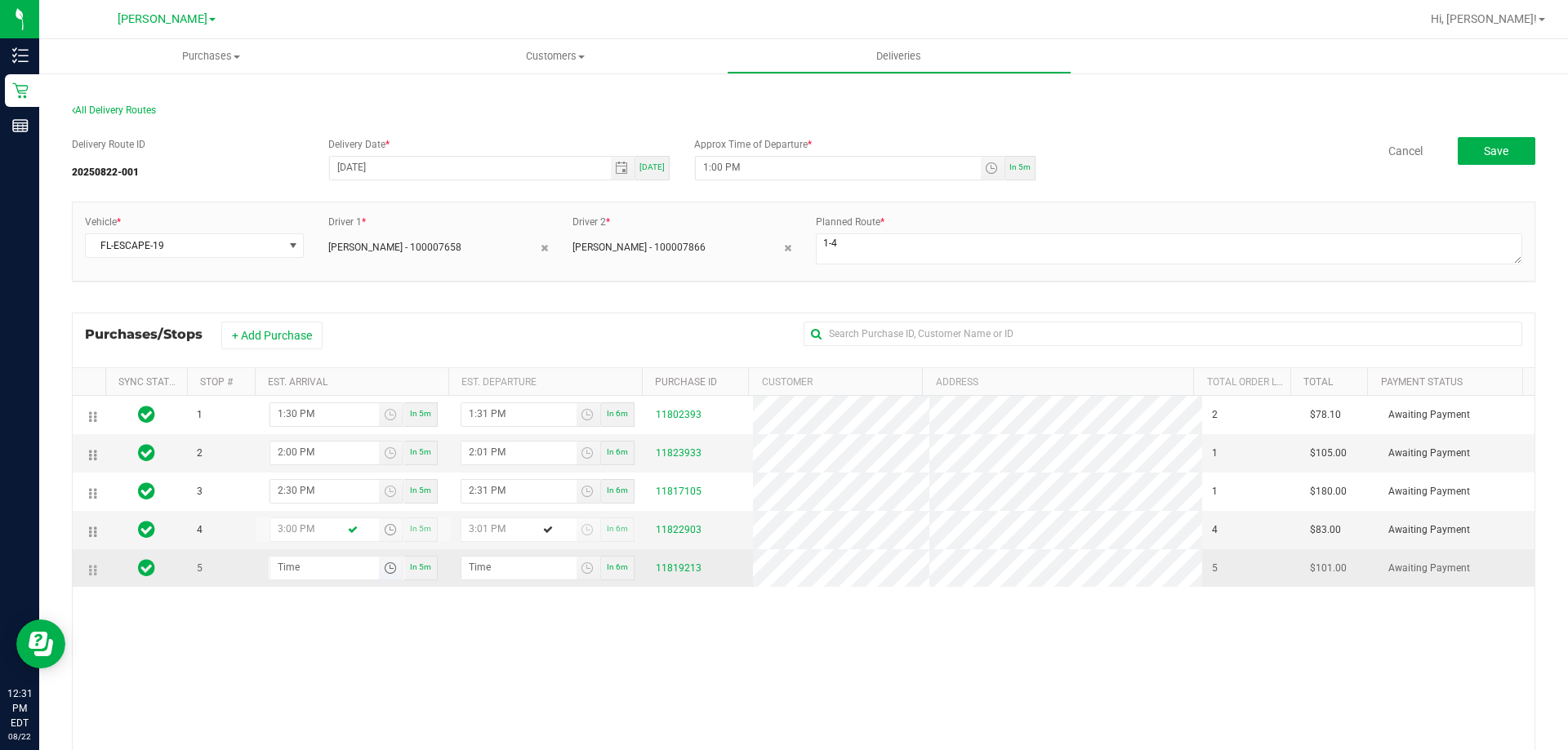
click at [390, 572] on span "Toggle time list" at bounding box center [390, 569] width 13 height 13
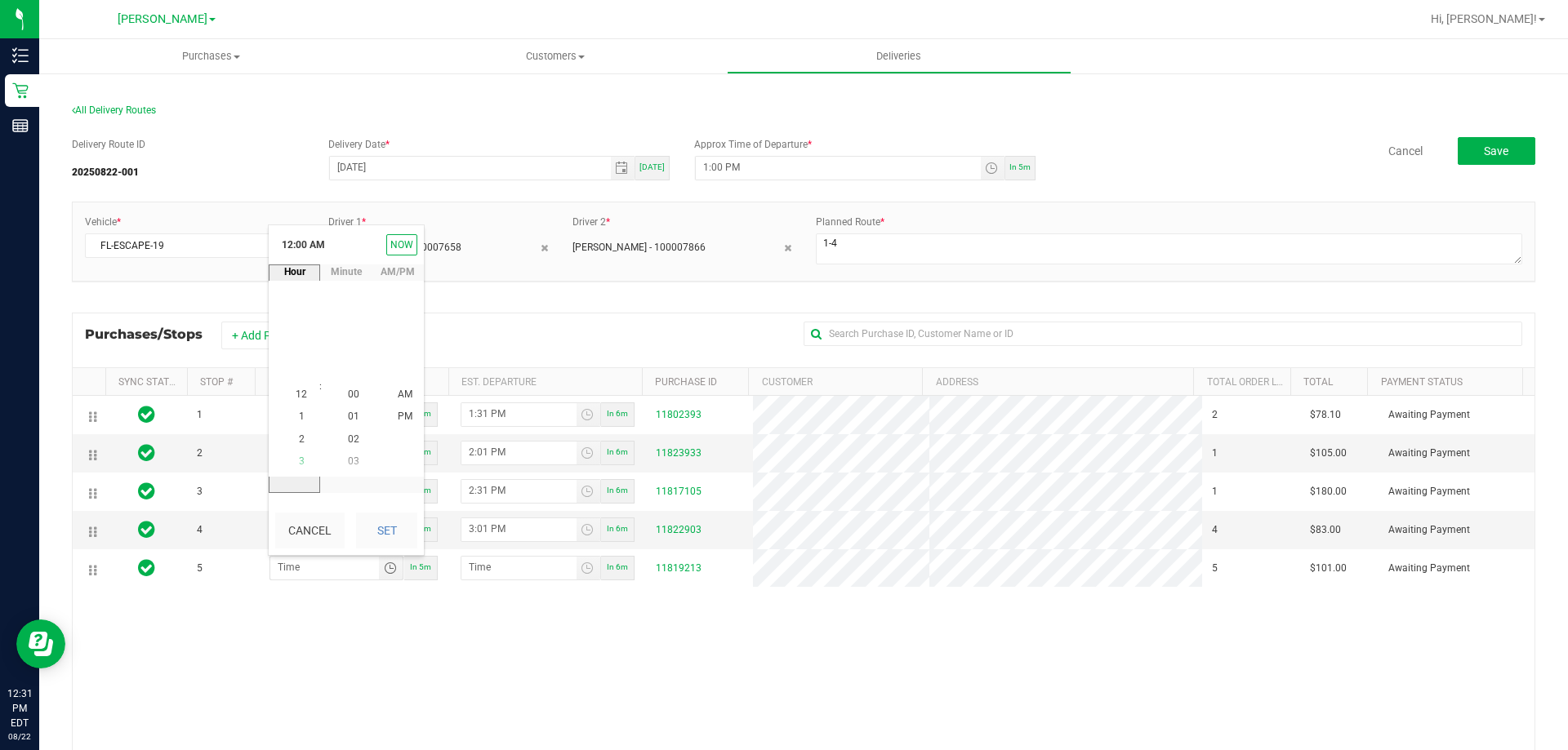
click at [301, 461] on li "3" at bounding box center [301, 461] width 39 height 22
click at [349, 372] on span "30" at bounding box center [353, 372] width 11 height 11
click at [387, 417] on li "PM" at bounding box center [405, 417] width 39 height 22
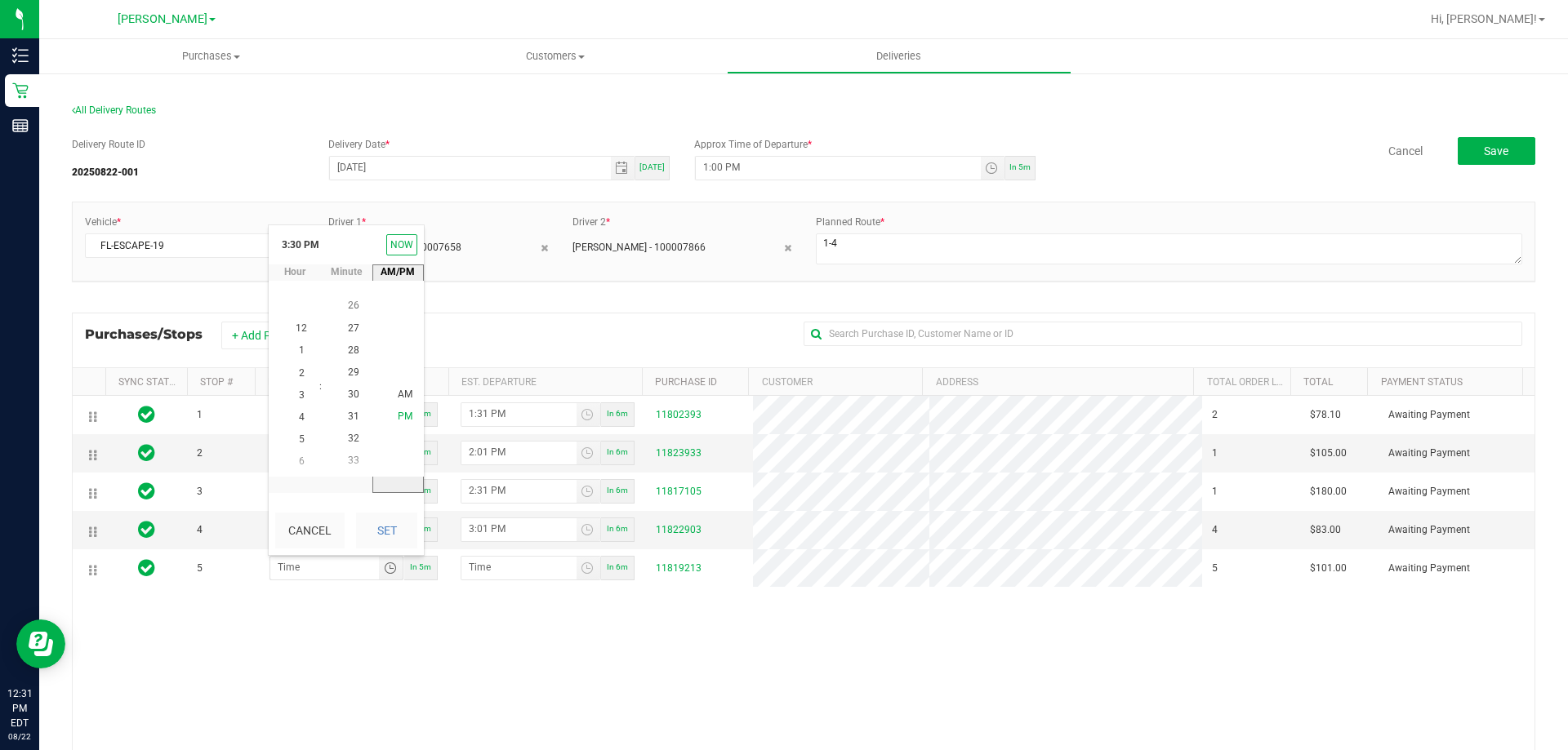
scroll to position [22, 0]
click at [382, 522] on button "Set" at bounding box center [387, 531] width 62 height 36
type input "3:30 PM"
type input "3:31 PM"
click at [1502, 145] on button "Save" at bounding box center [1497, 150] width 78 height 28
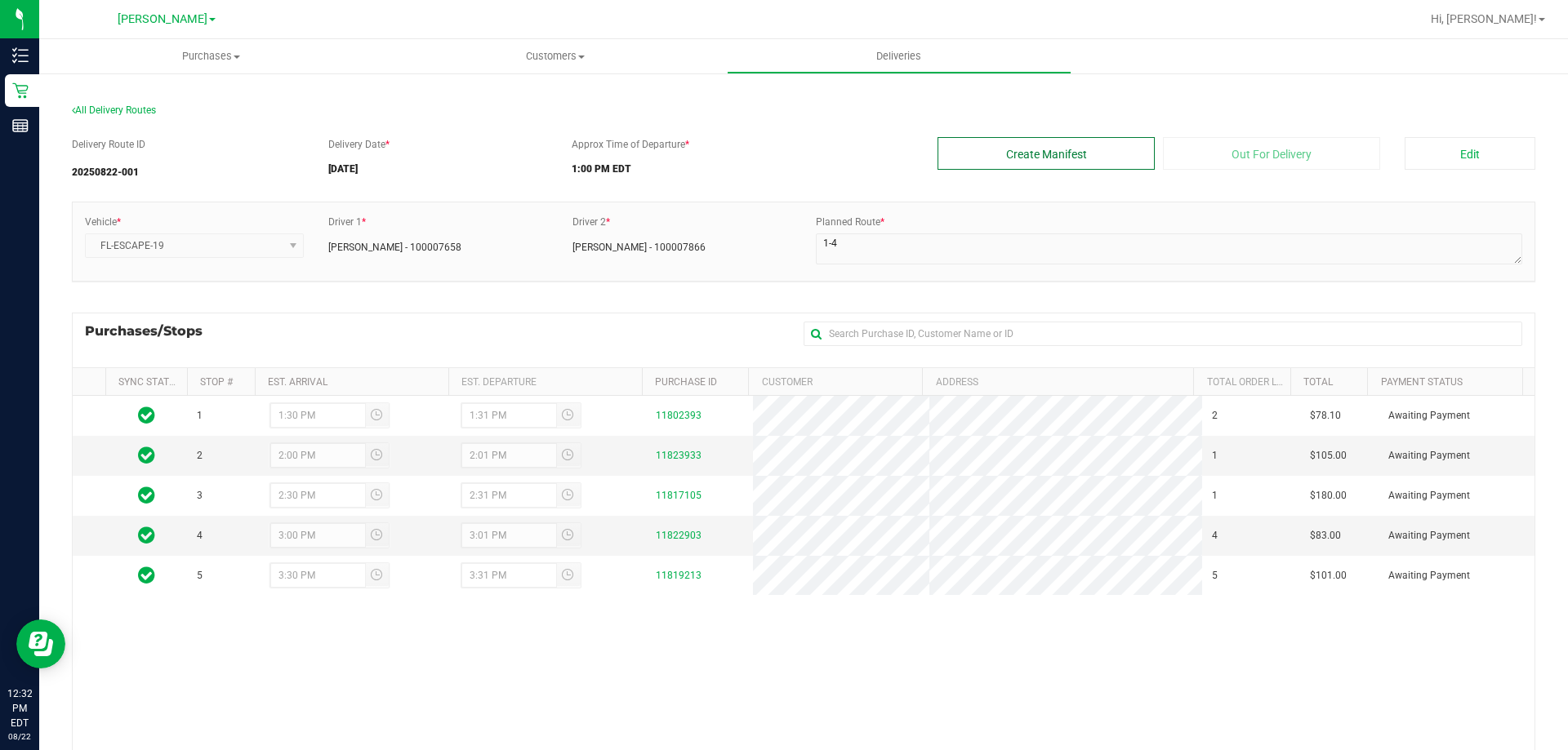
click at [1117, 152] on button "Create Manifest" at bounding box center [1046, 153] width 217 height 32
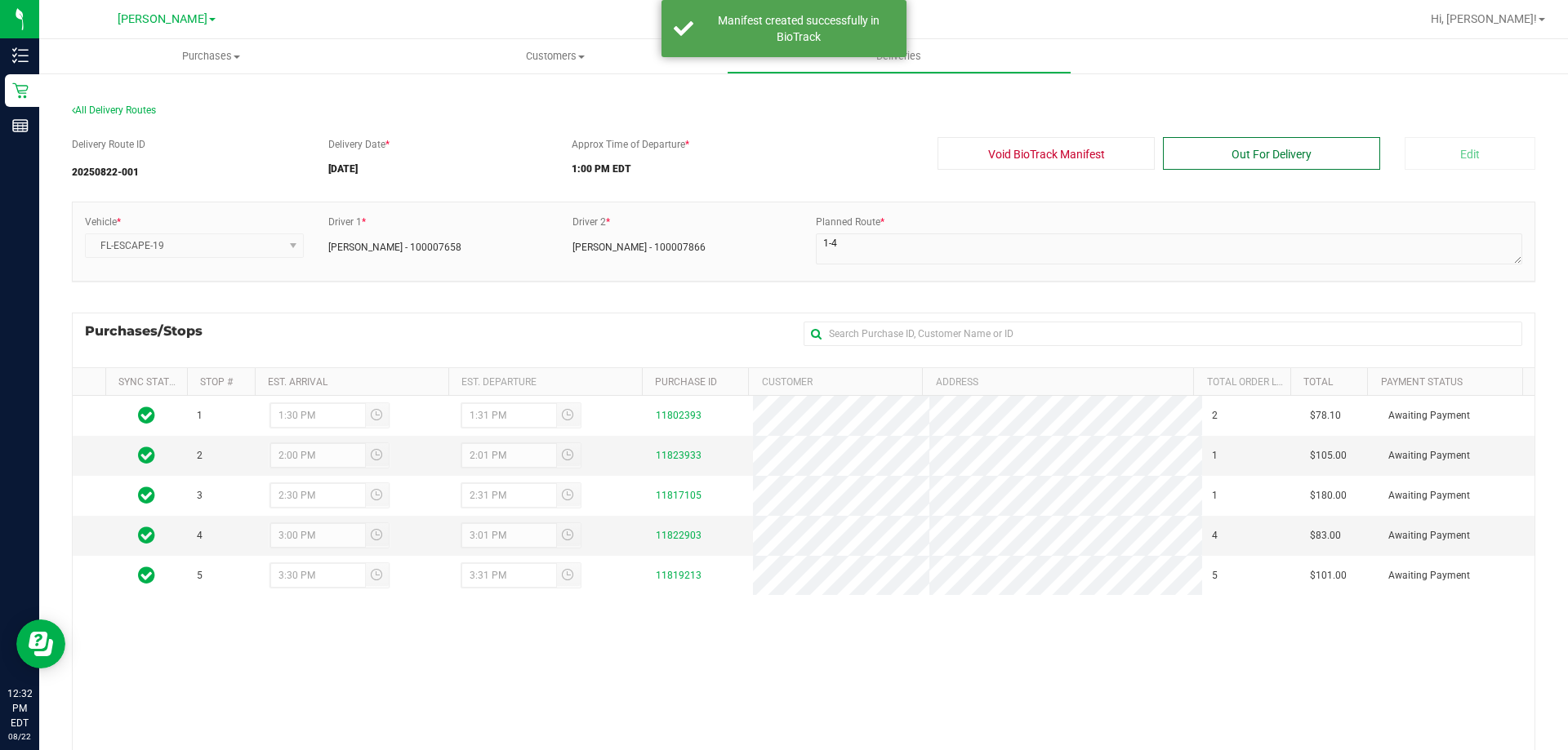
click at [1269, 159] on button "Out For Delivery" at bounding box center [1272, 153] width 217 height 32
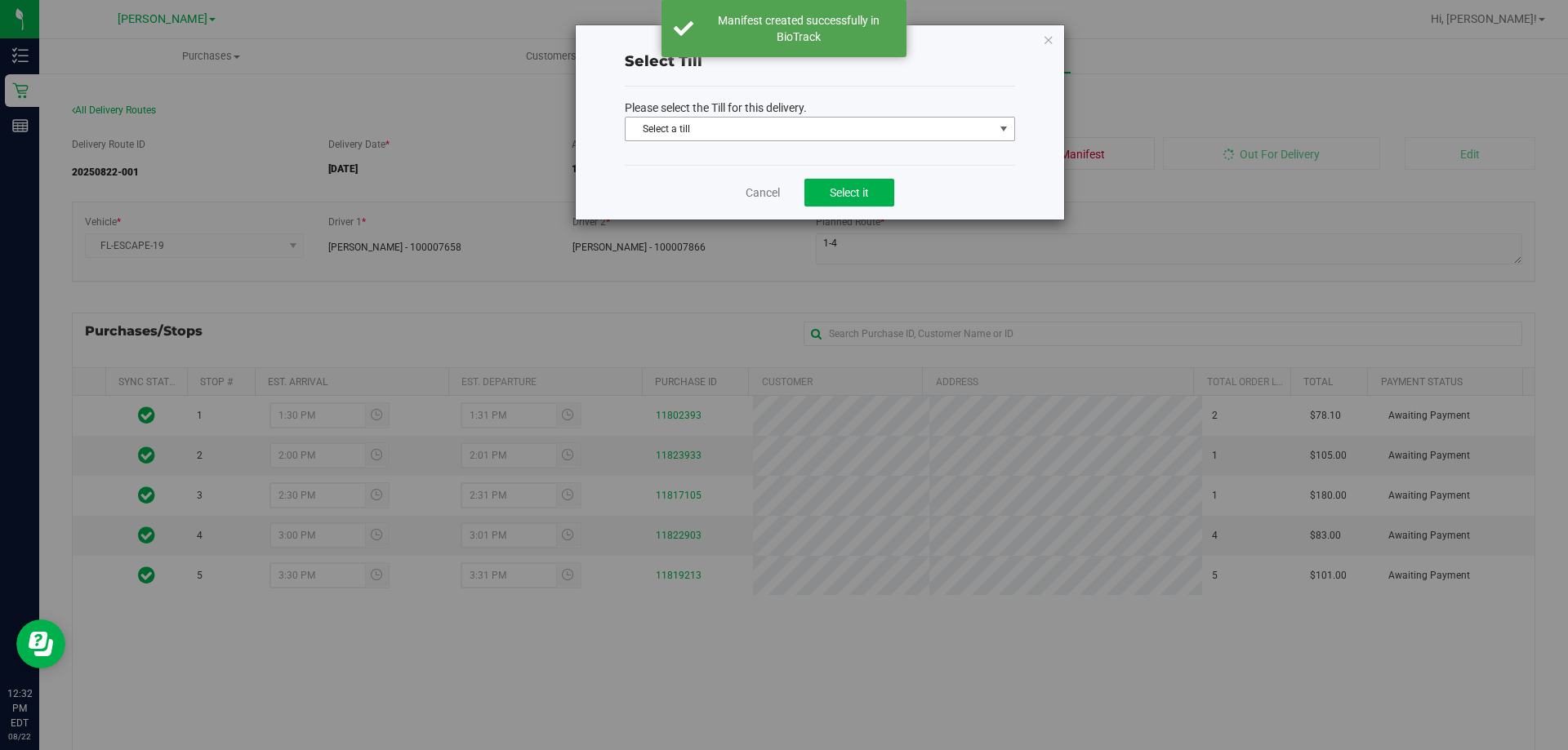
click at [864, 130] on span "Select a till" at bounding box center [810, 129] width 368 height 23
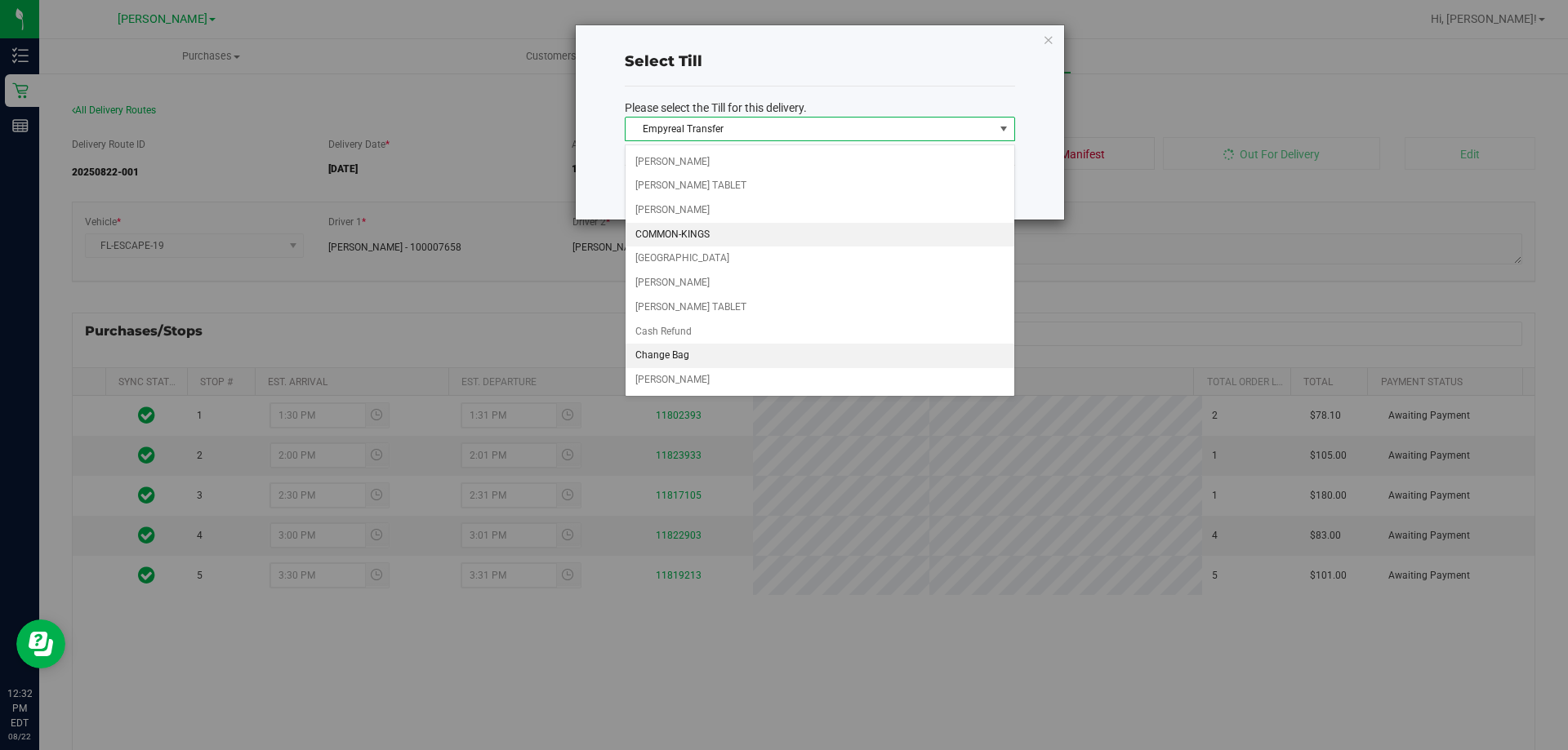
scroll to position [168, 0]
click at [772, 359] on li "Delivery Till 1" at bounding box center [820, 356] width 388 height 25
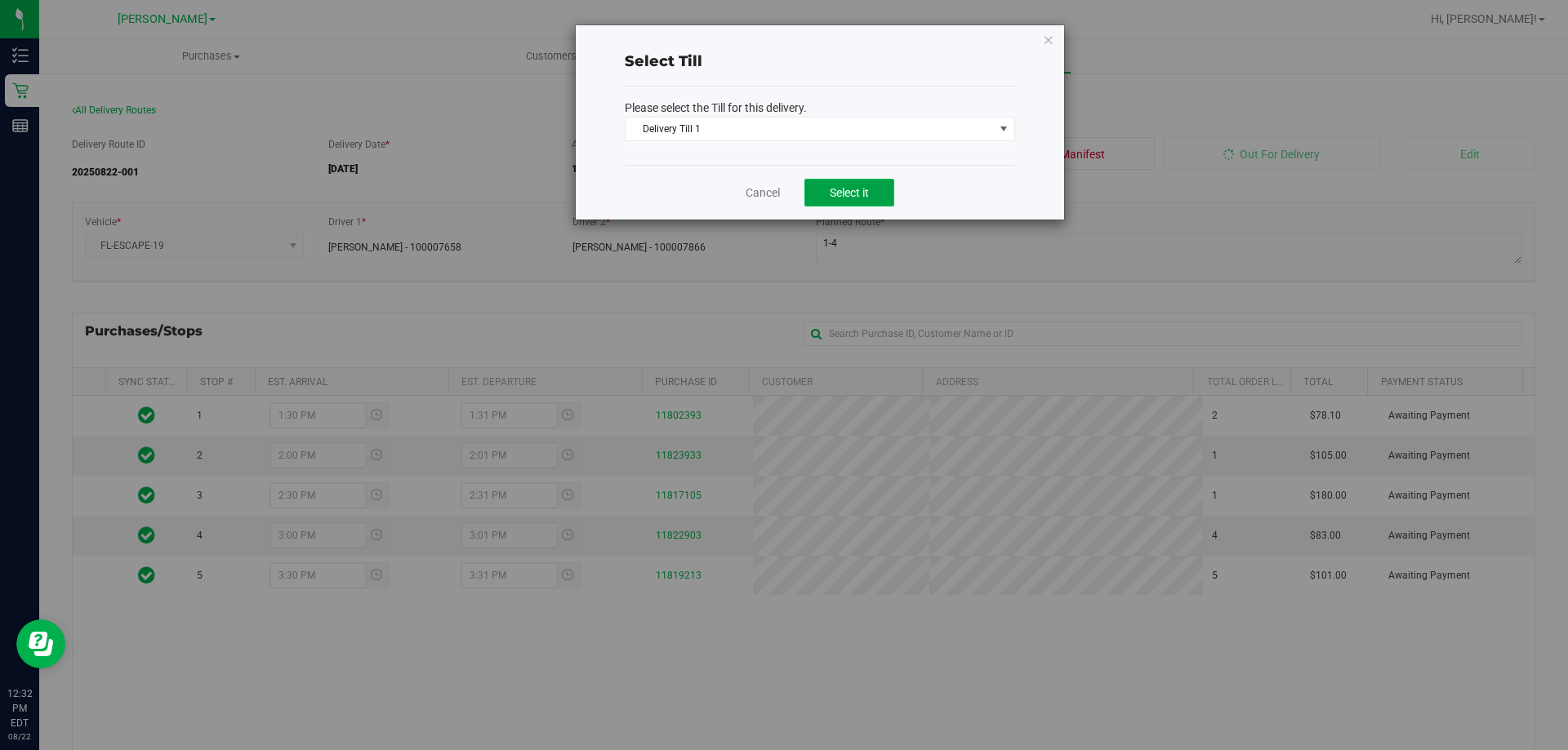
click at [854, 178] on button "Select it" at bounding box center [849, 192] width 90 height 28
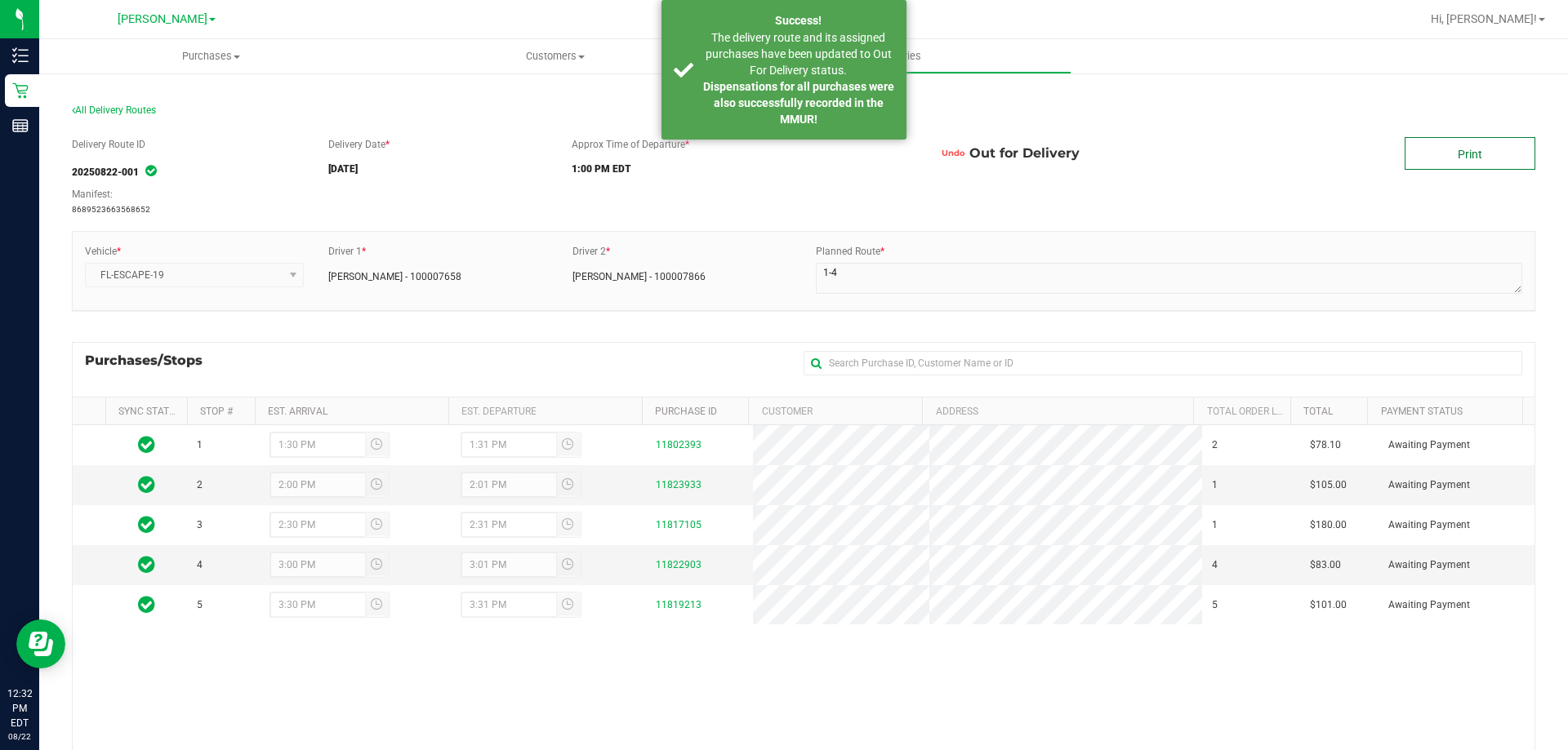
click at [1464, 160] on link "Print" at bounding box center [1470, 153] width 131 height 32
click at [1460, 139] on link "Print" at bounding box center [1470, 153] width 131 height 32
